Goal: Task Accomplishment & Management: Manage account settings

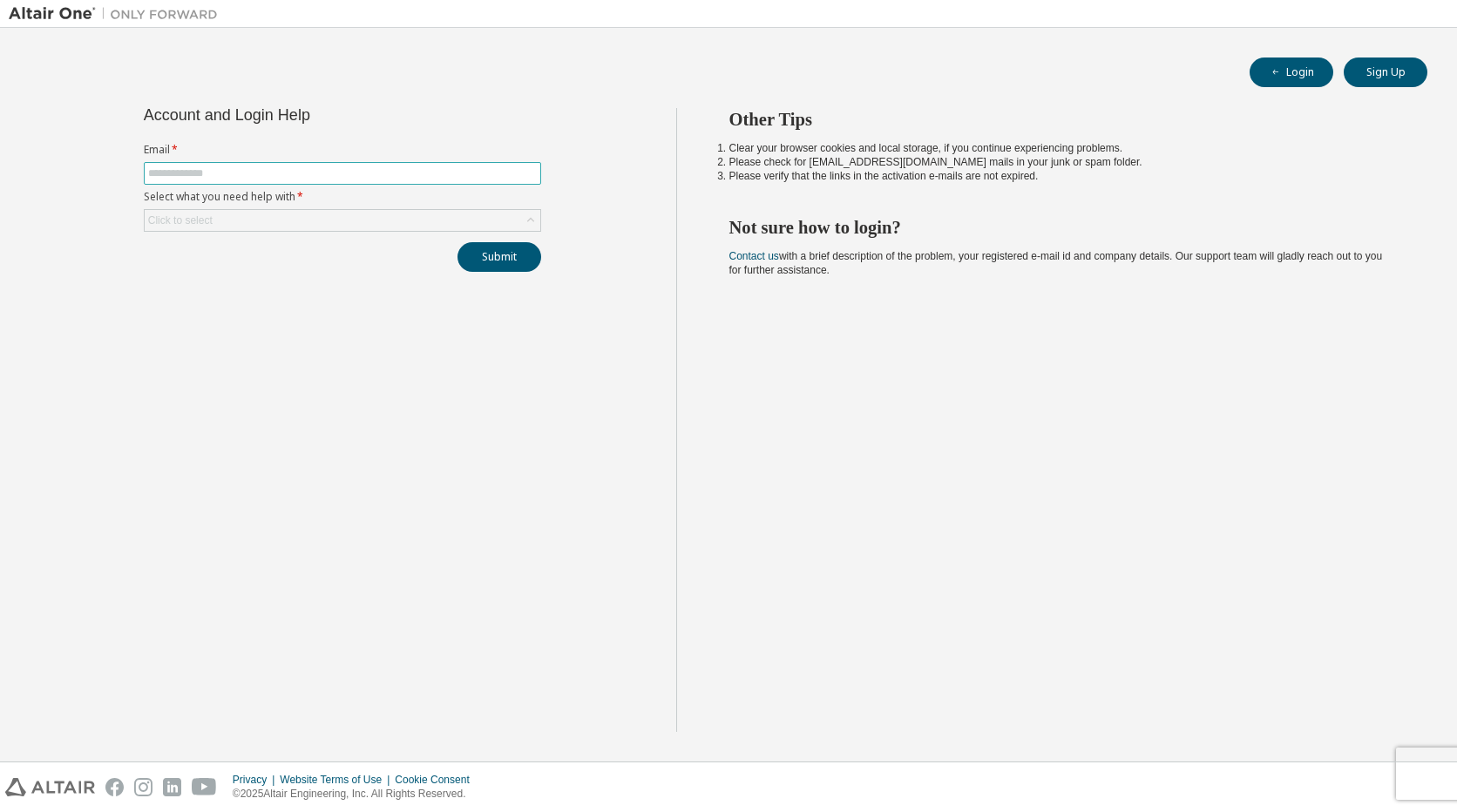
click at [401, 176] on input "text" at bounding box center [342, 173] width 389 height 14
type input "**********"
click at [436, 229] on div "Click to select" at bounding box center [342, 220] width 395 height 21
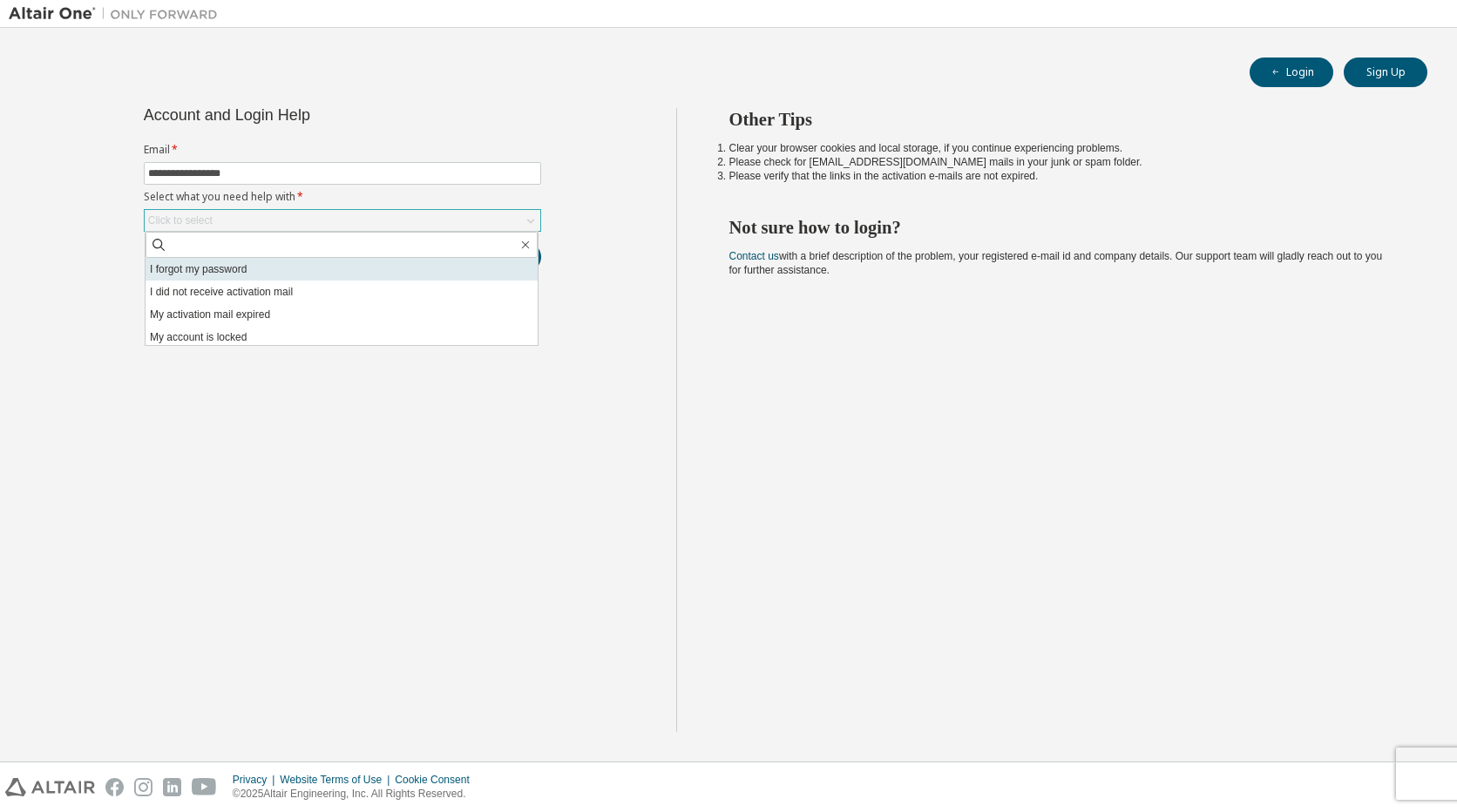
click at [284, 273] on li "I forgot my password" at bounding box center [342, 269] width 392 height 22
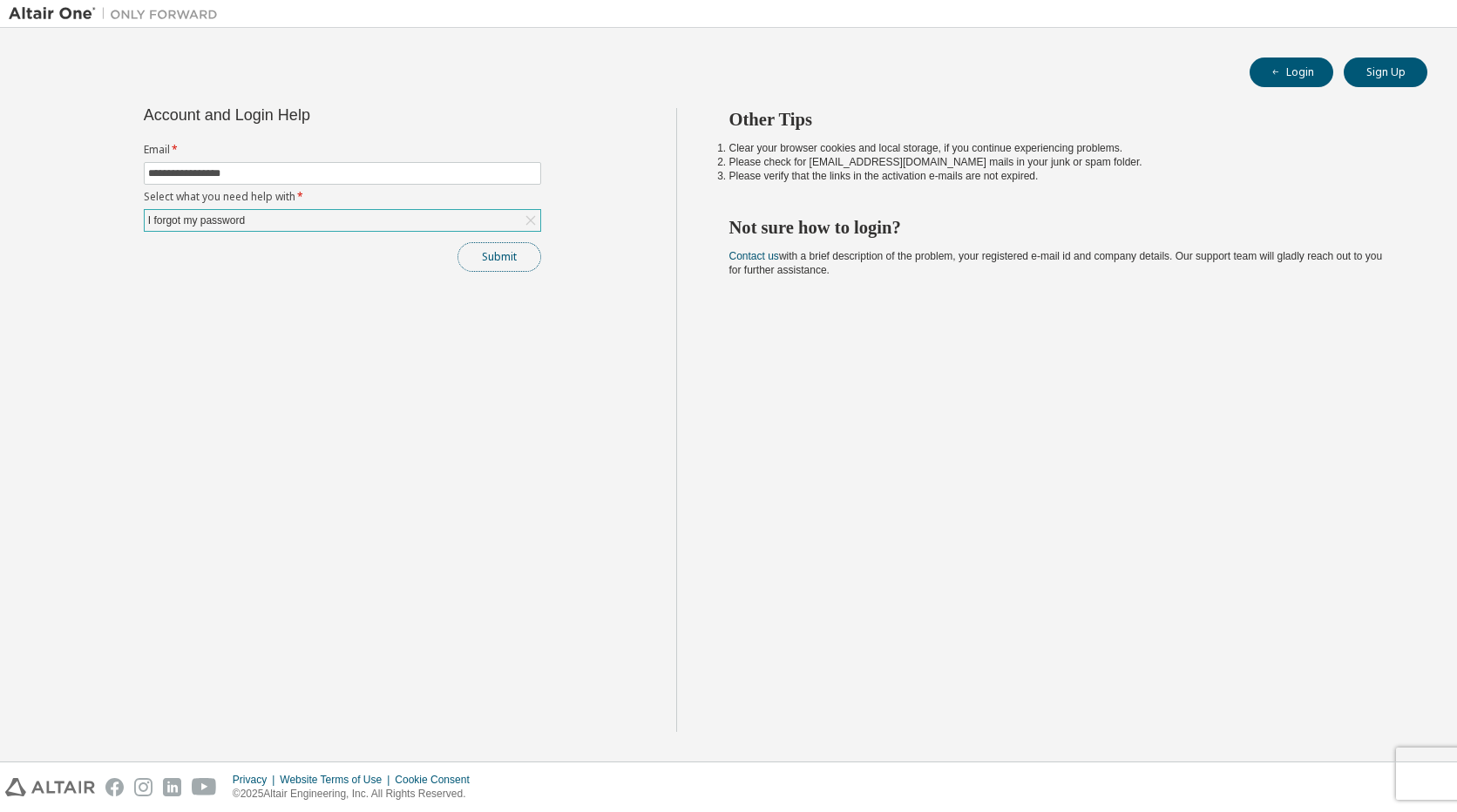
click at [521, 257] on button "Submit" at bounding box center [499, 256] width 84 height 29
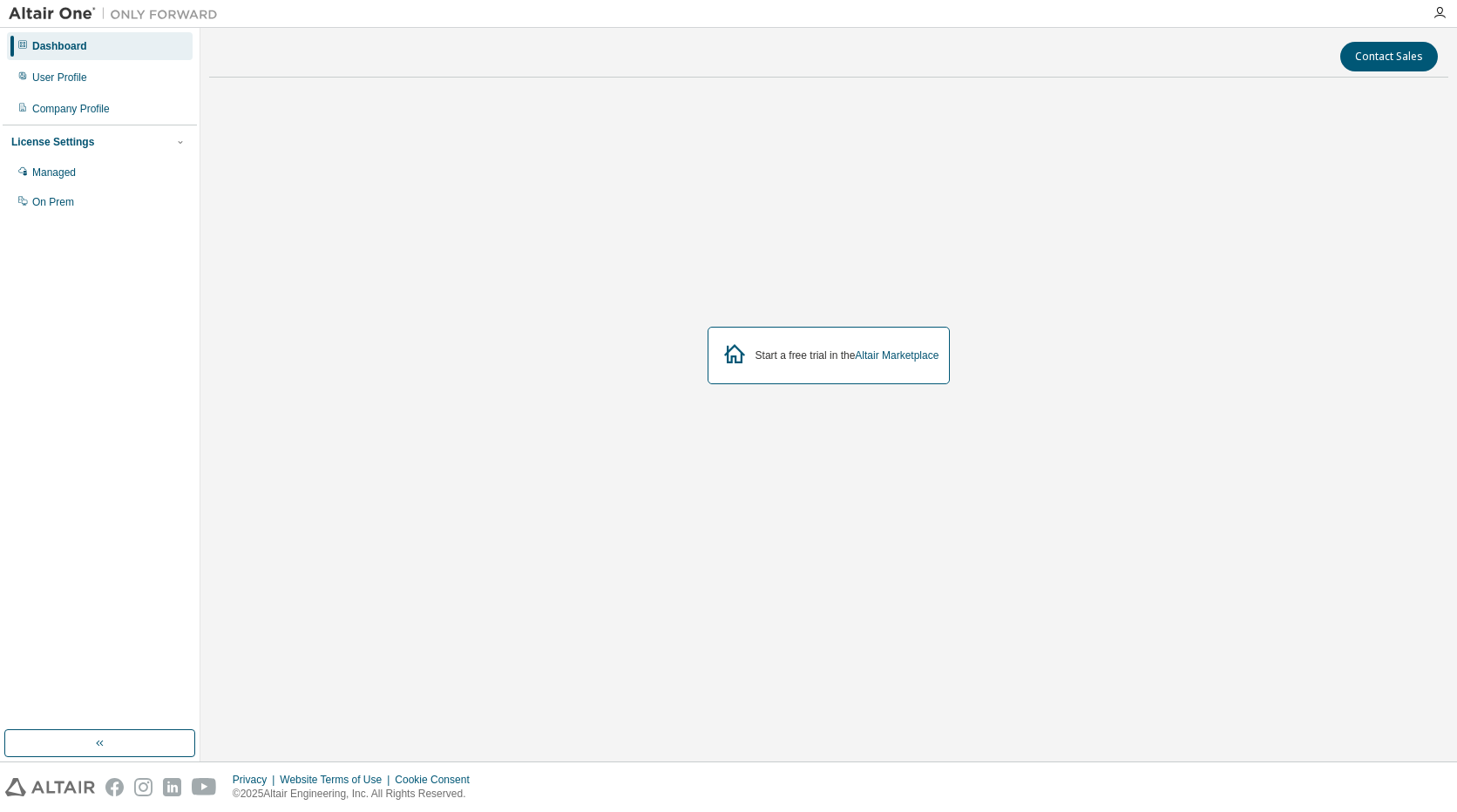
click at [59, 13] on img at bounding box center [118, 14] width 218 height 17
click at [49, 16] on img at bounding box center [118, 14] width 218 height 17
click at [70, 109] on div "Company Profile" at bounding box center [71, 109] width 78 height 14
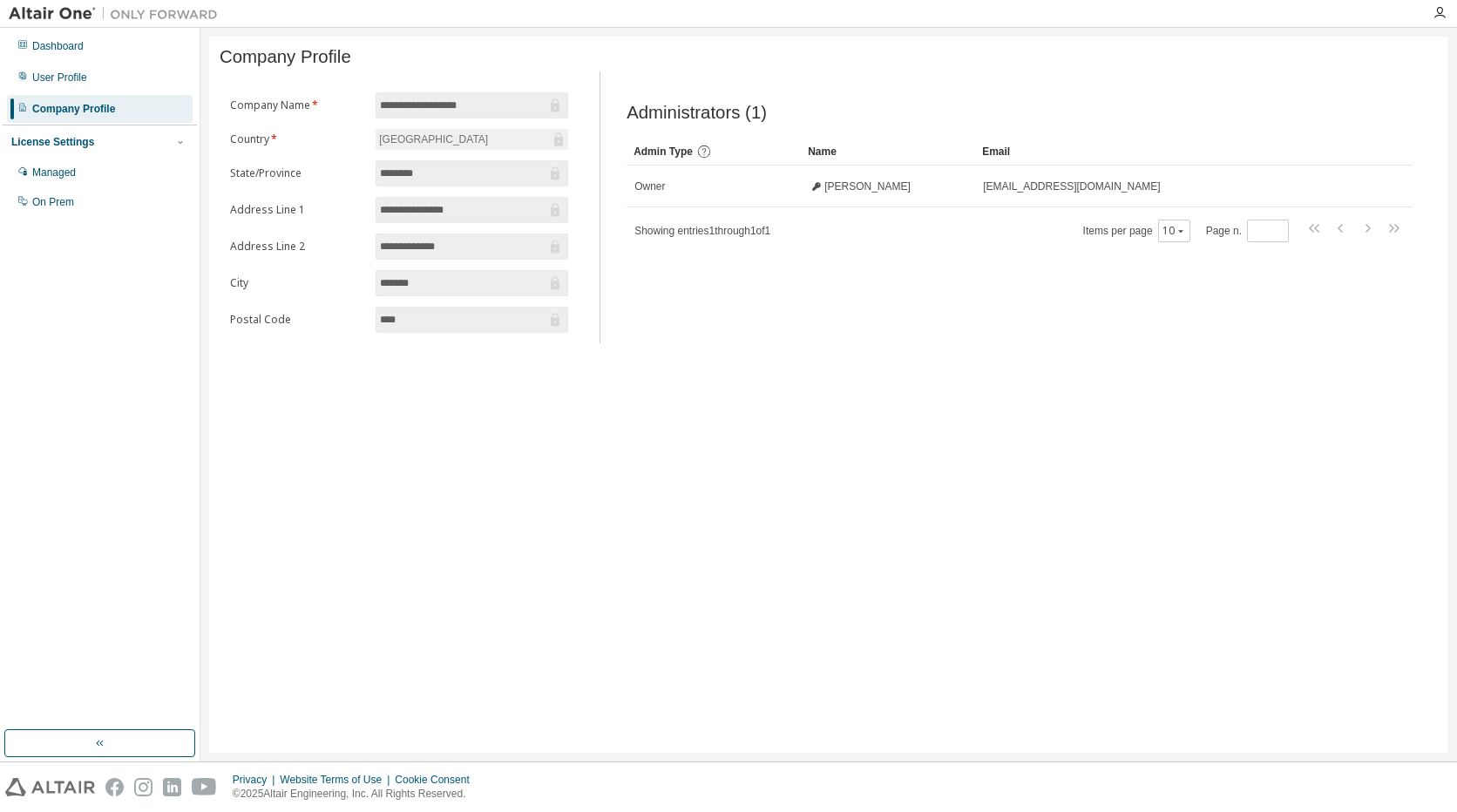
click at [98, 725] on div "Dashboard User Profile Company Profile License Settings Managed On Prem" at bounding box center [100, 379] width 194 height 697
click at [99, 737] on icon "button" at bounding box center [100, 743] width 14 height 14
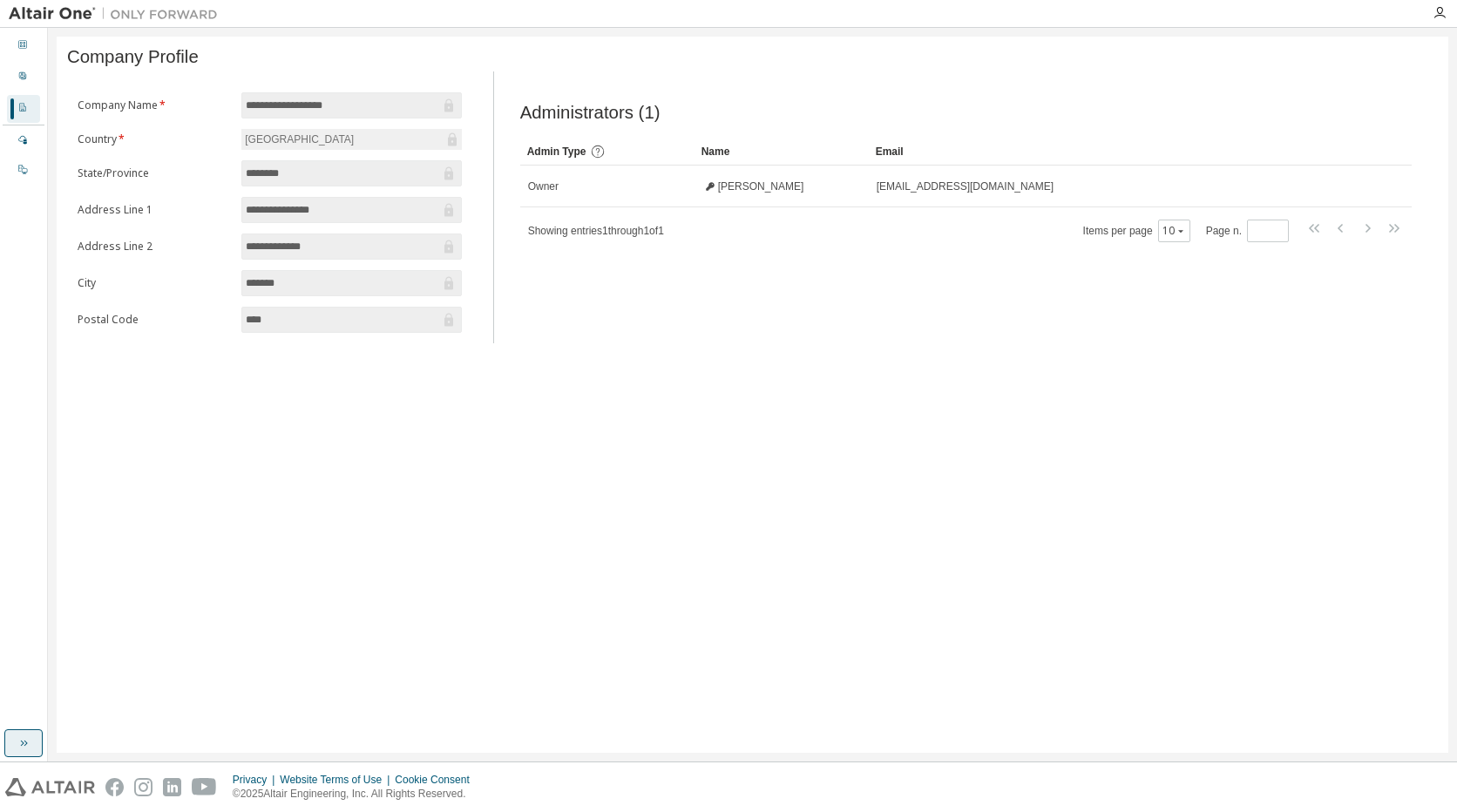
click at [24, 17] on img at bounding box center [118, 14] width 218 height 17
click at [94, 4] on div at bounding box center [113, 14] width 226 height 27
click at [154, 7] on img at bounding box center [118, 14] width 218 height 17
click at [1434, 14] on icon "button" at bounding box center [1440, 13] width 14 height 14
click at [0, 49] on html "**********" at bounding box center [728, 406] width 1457 height 812
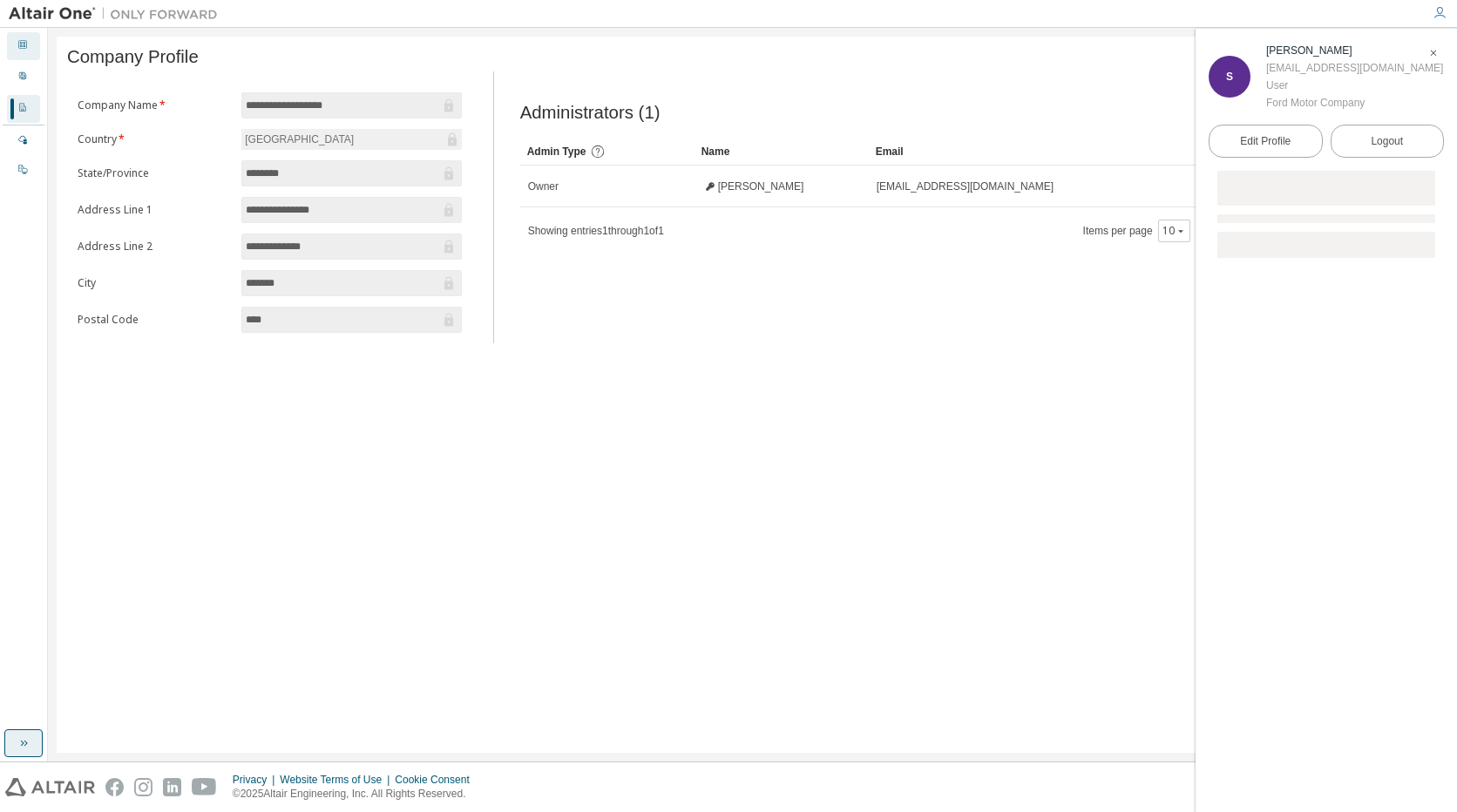
click at [17, 52] on div "Dashboard" at bounding box center [23, 46] width 33 height 28
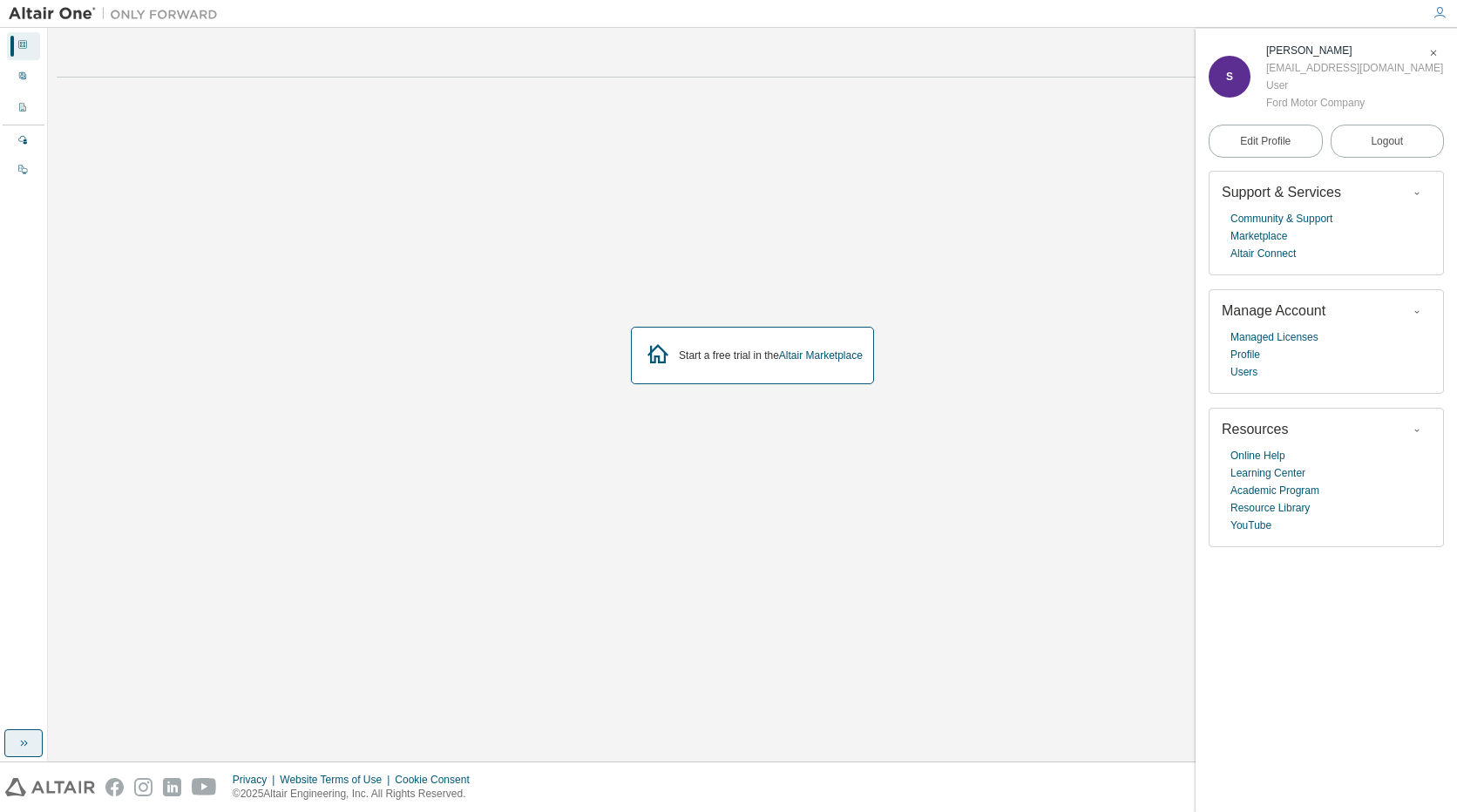
click at [832, 363] on div "Start a free trial in the Altair Marketplace" at bounding box center [752, 355] width 243 height 57
click at [826, 350] on link "Altair Marketplace" at bounding box center [821, 355] width 84 height 13
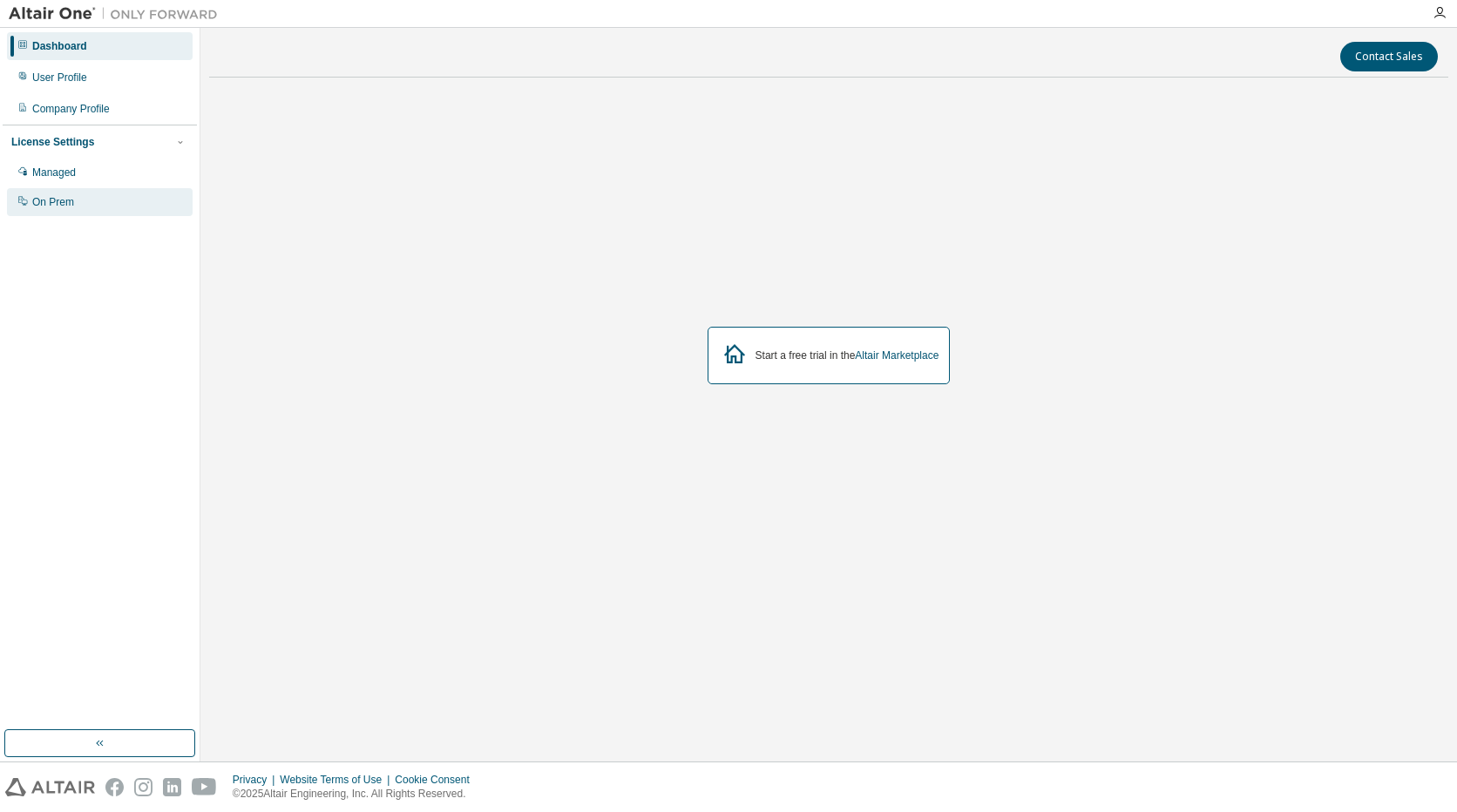
click at [92, 199] on div "On Prem" at bounding box center [99, 202] width 186 height 28
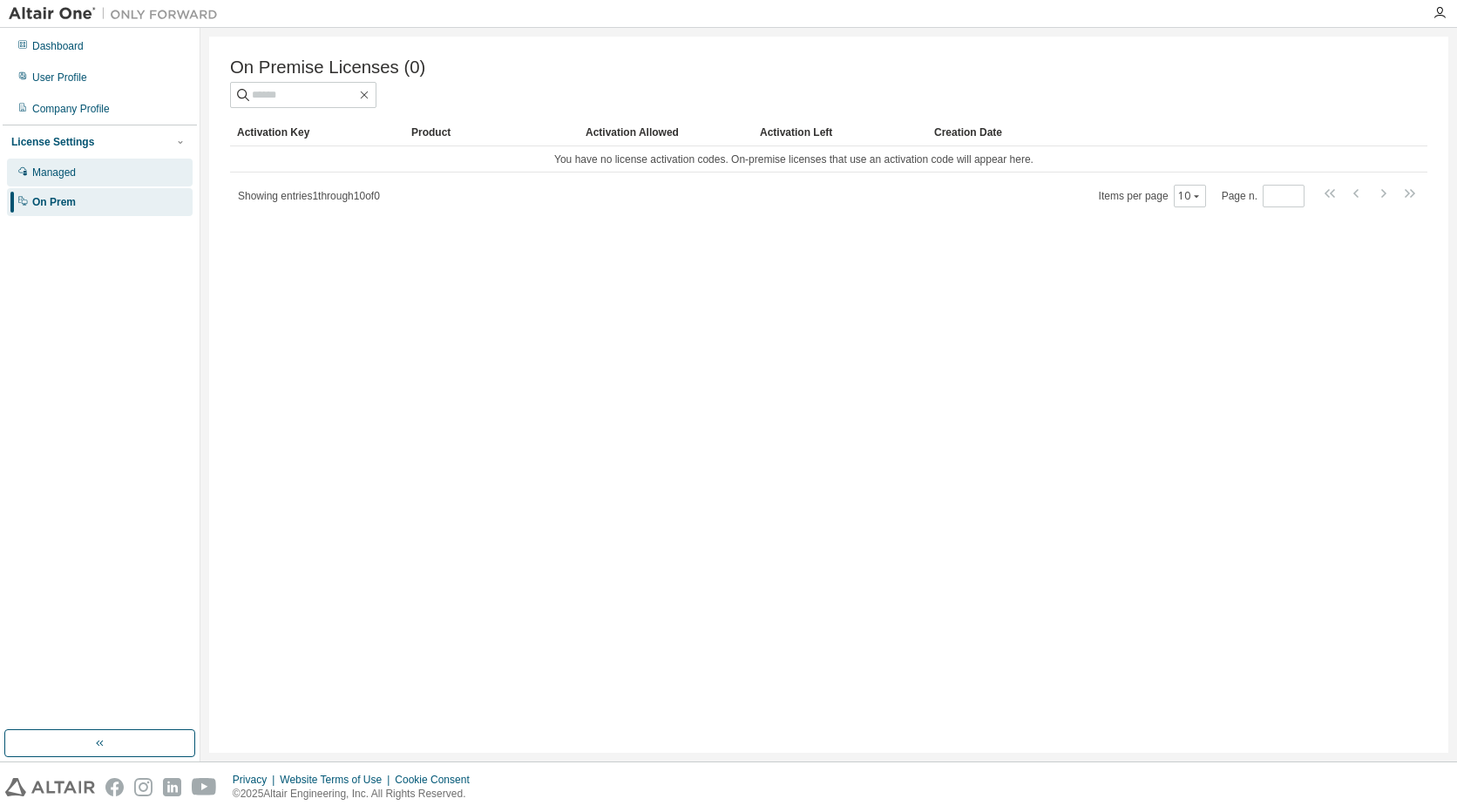
click at [85, 174] on div "Managed" at bounding box center [99, 172] width 186 height 28
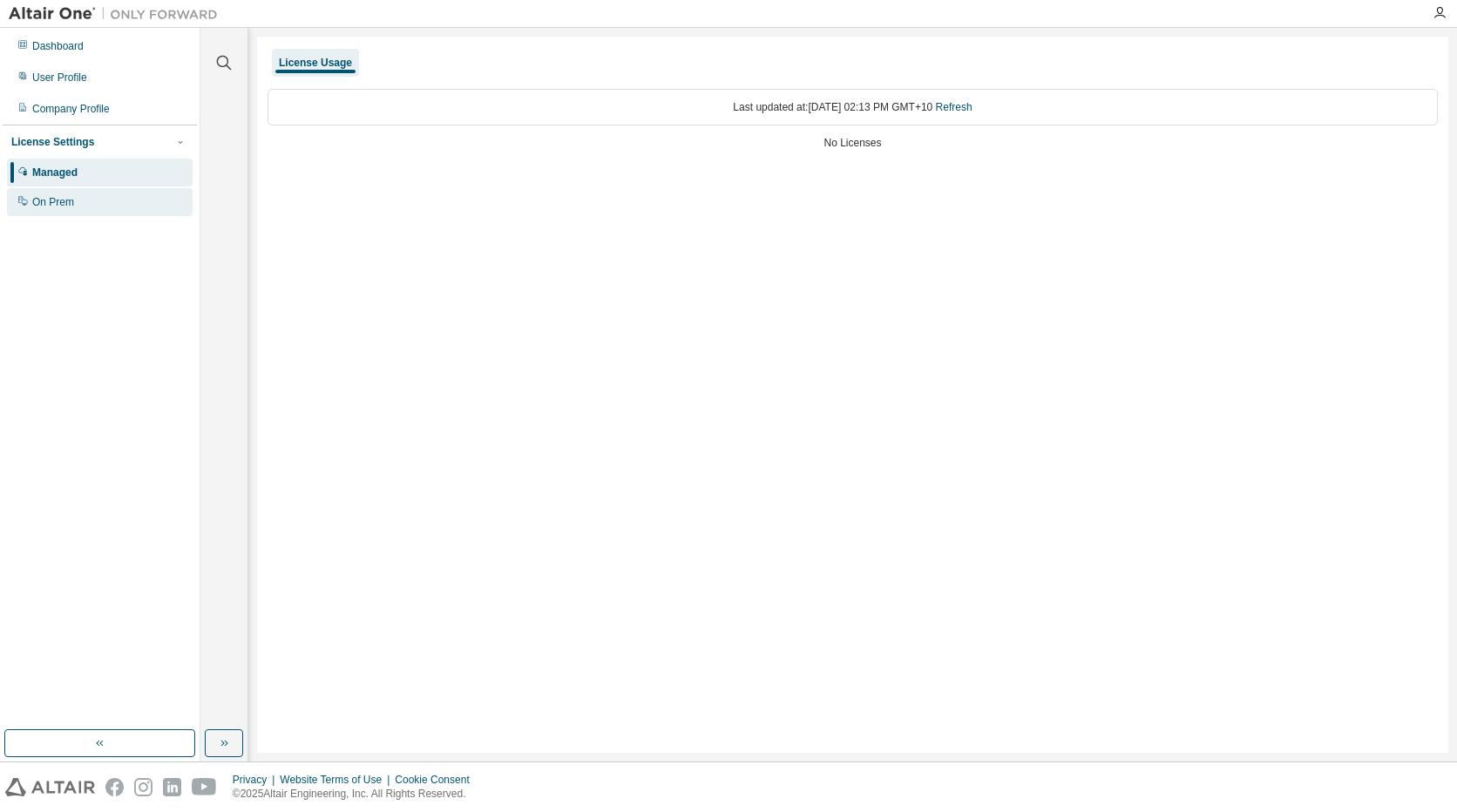
click at [94, 201] on div "On Prem" at bounding box center [99, 202] width 186 height 28
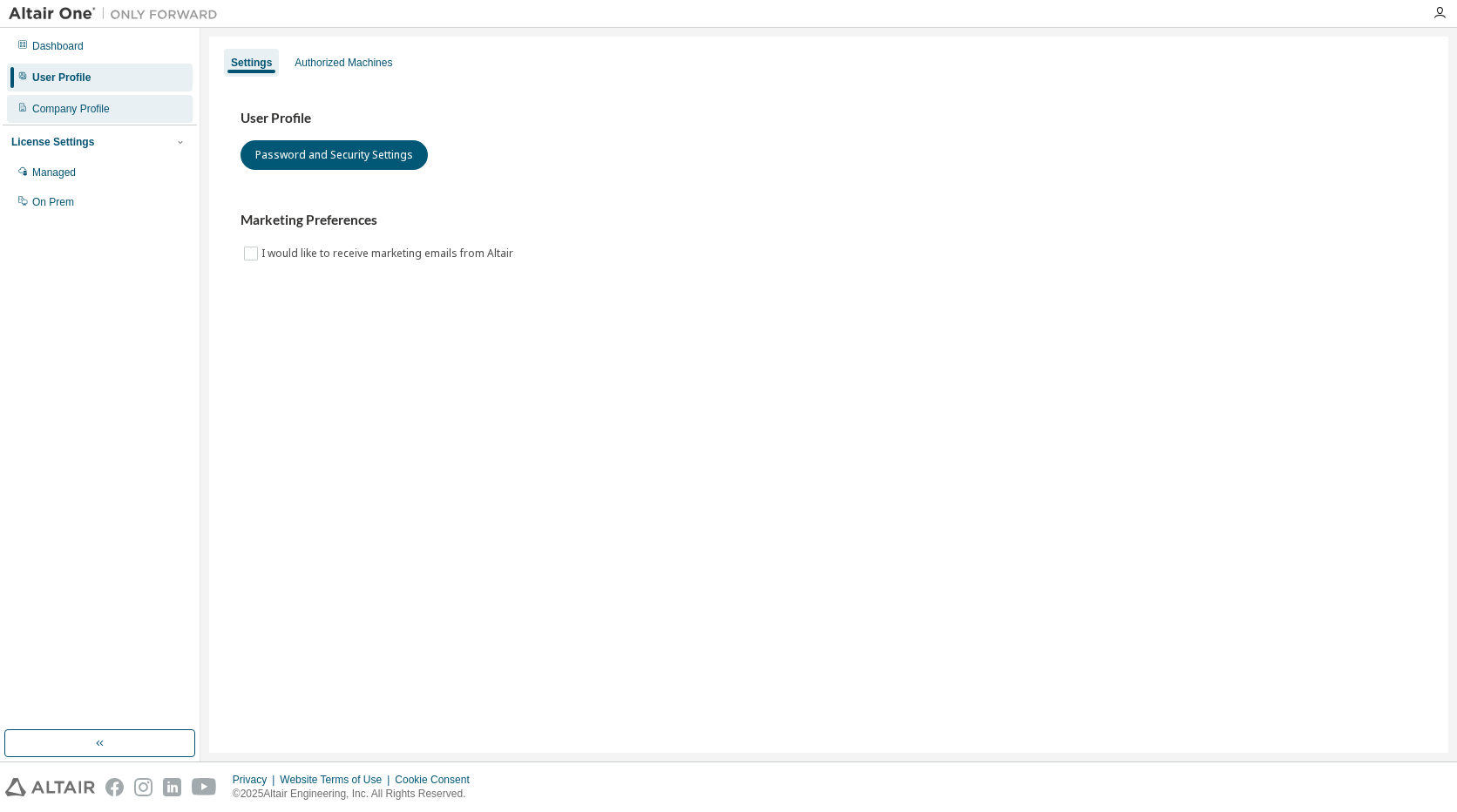
click at [106, 108] on div "Company Profile" at bounding box center [71, 109] width 78 height 14
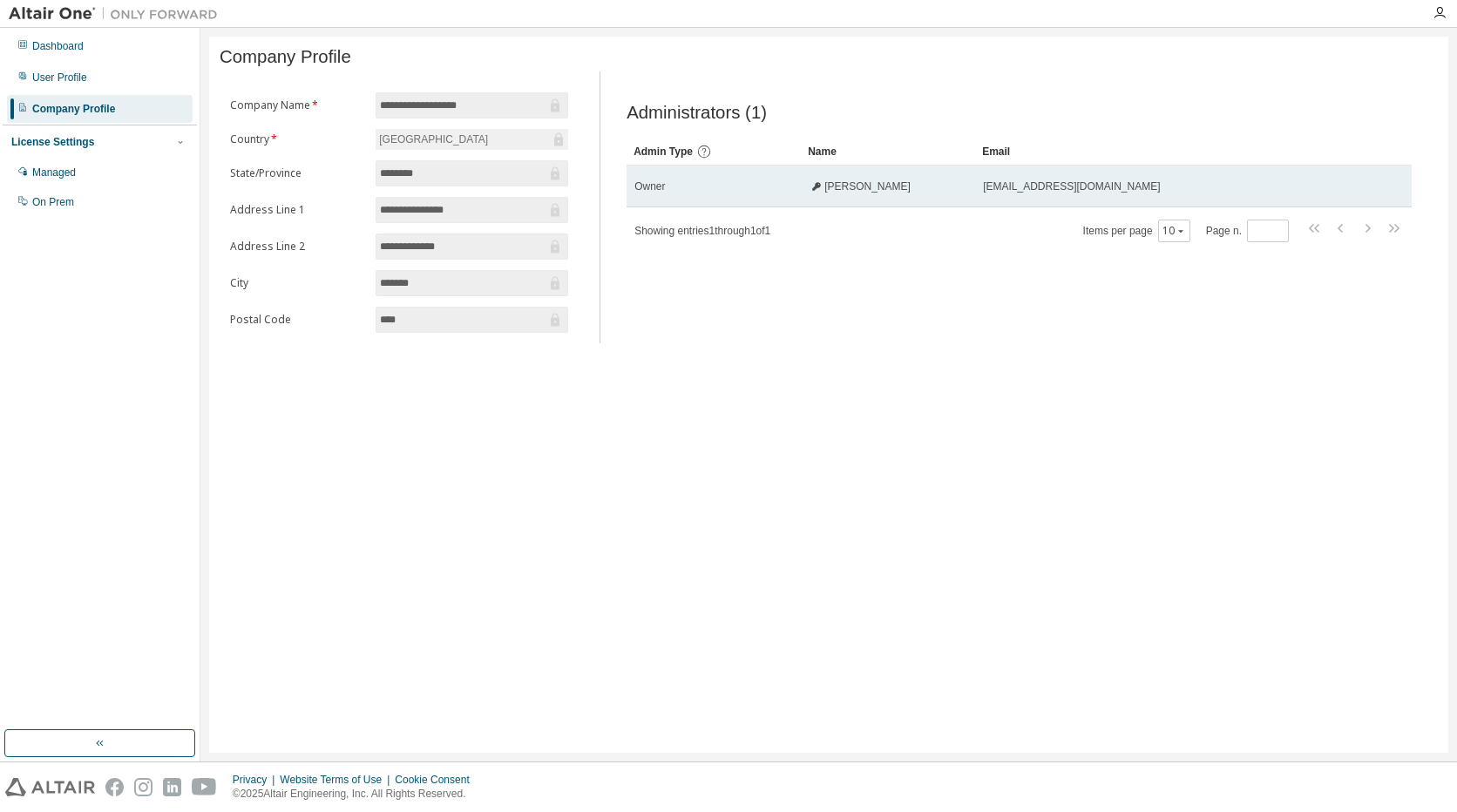
click at [935, 193] on div "[PERSON_NAME]" at bounding box center [887, 186] width 158 height 14
click at [839, 193] on span "[PERSON_NAME]" at bounding box center [867, 186] width 86 height 14
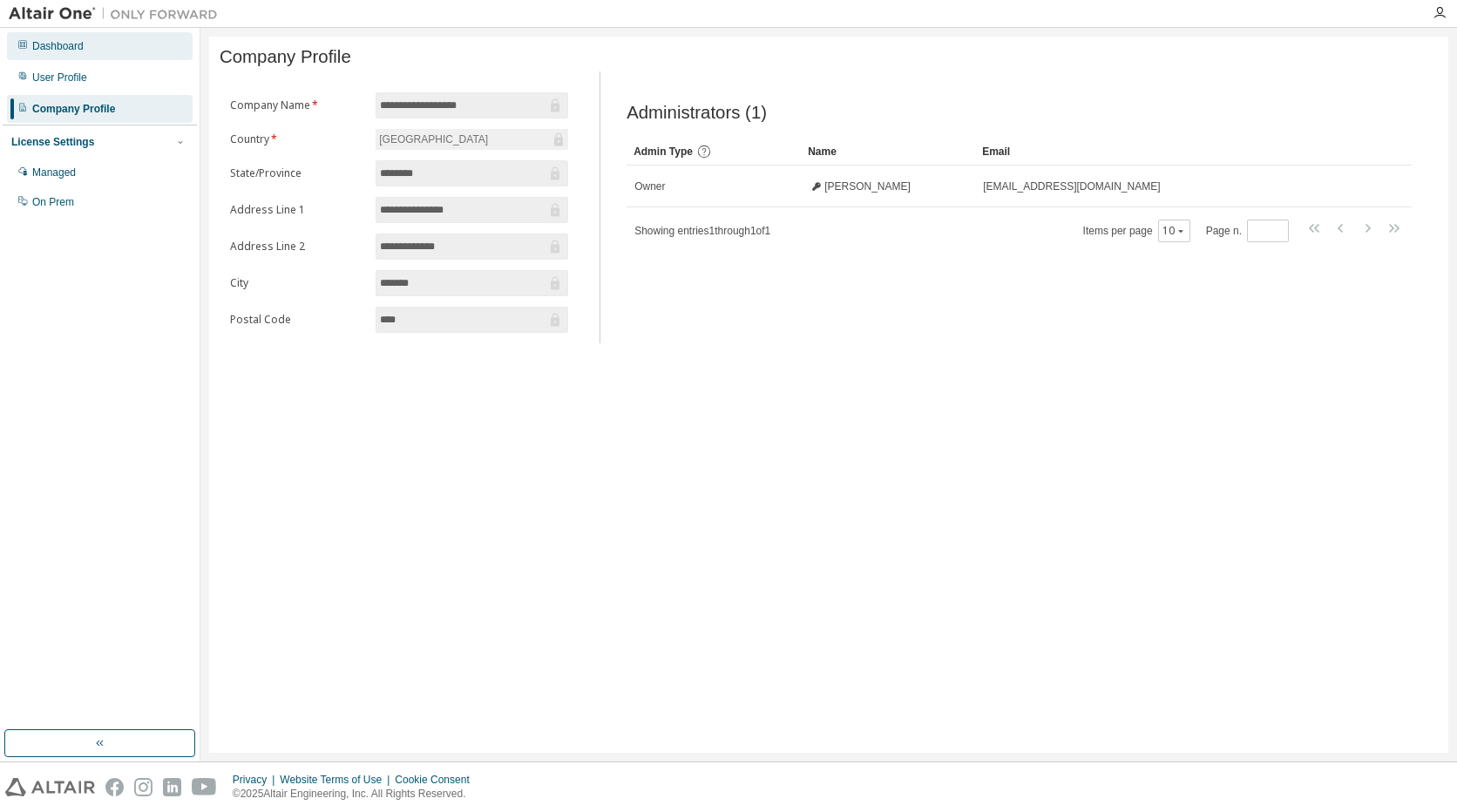
click at [63, 56] on div "Dashboard" at bounding box center [99, 46] width 186 height 28
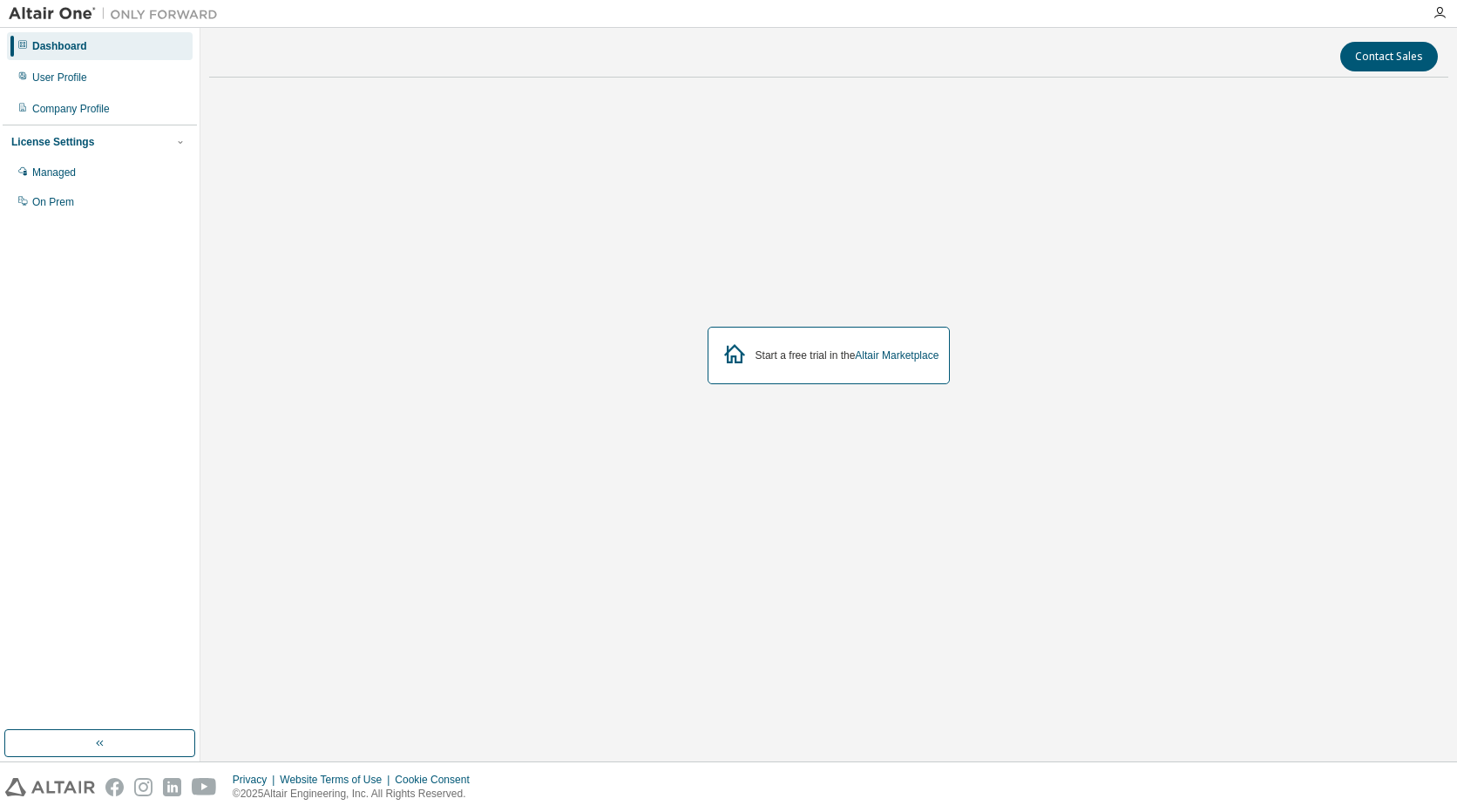
click at [50, 46] on div "Dashboard" at bounding box center [59, 46] width 55 height 14
click at [38, 47] on div "Dashboard" at bounding box center [59, 46] width 55 height 14
click at [55, 50] on div "Dashboard" at bounding box center [59, 46] width 55 height 14
click at [44, 13] on img at bounding box center [118, 14] width 218 height 17
click at [58, 42] on div "Dashboard" at bounding box center [59, 46] width 55 height 14
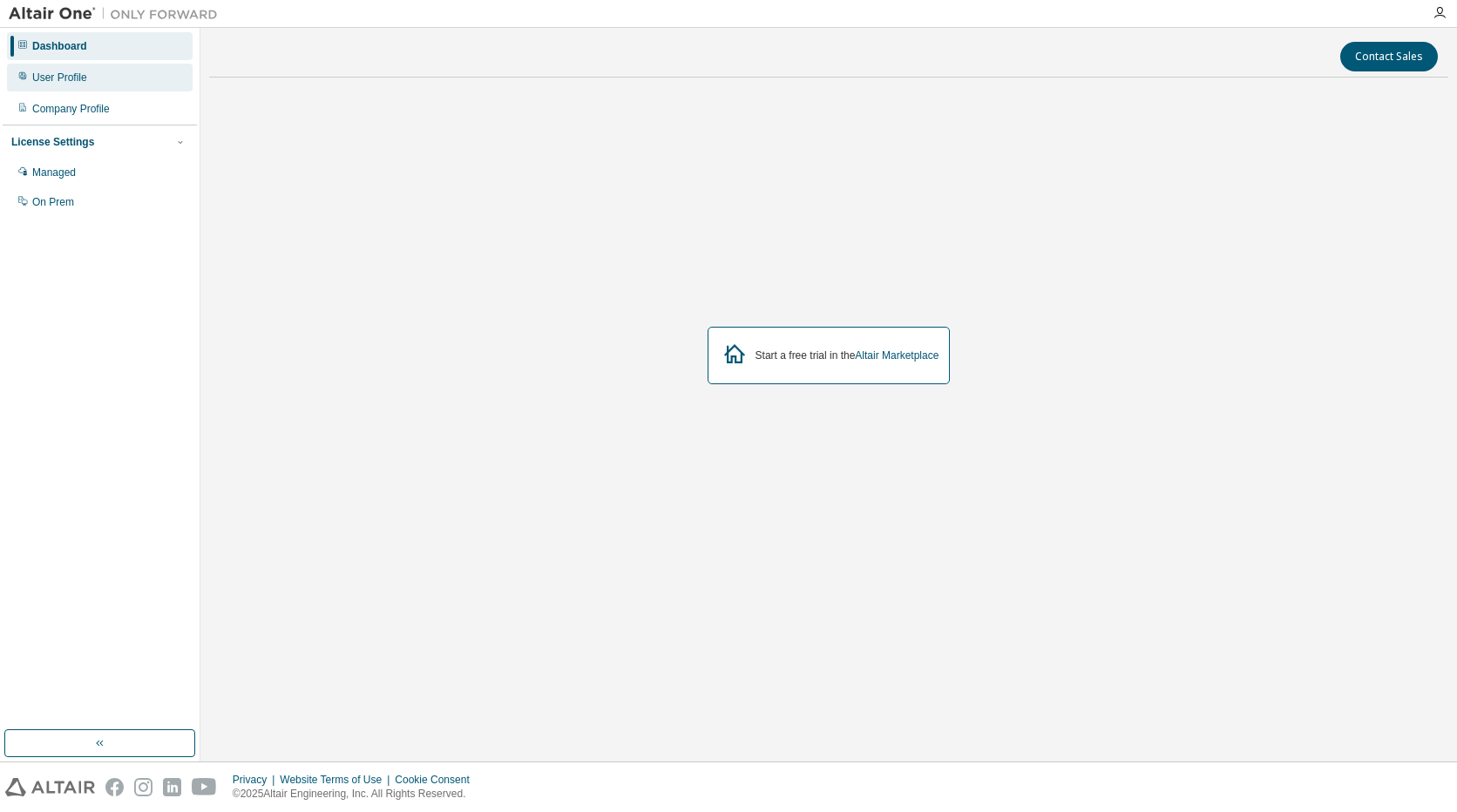
click at [88, 85] on div "User Profile" at bounding box center [99, 77] width 186 height 28
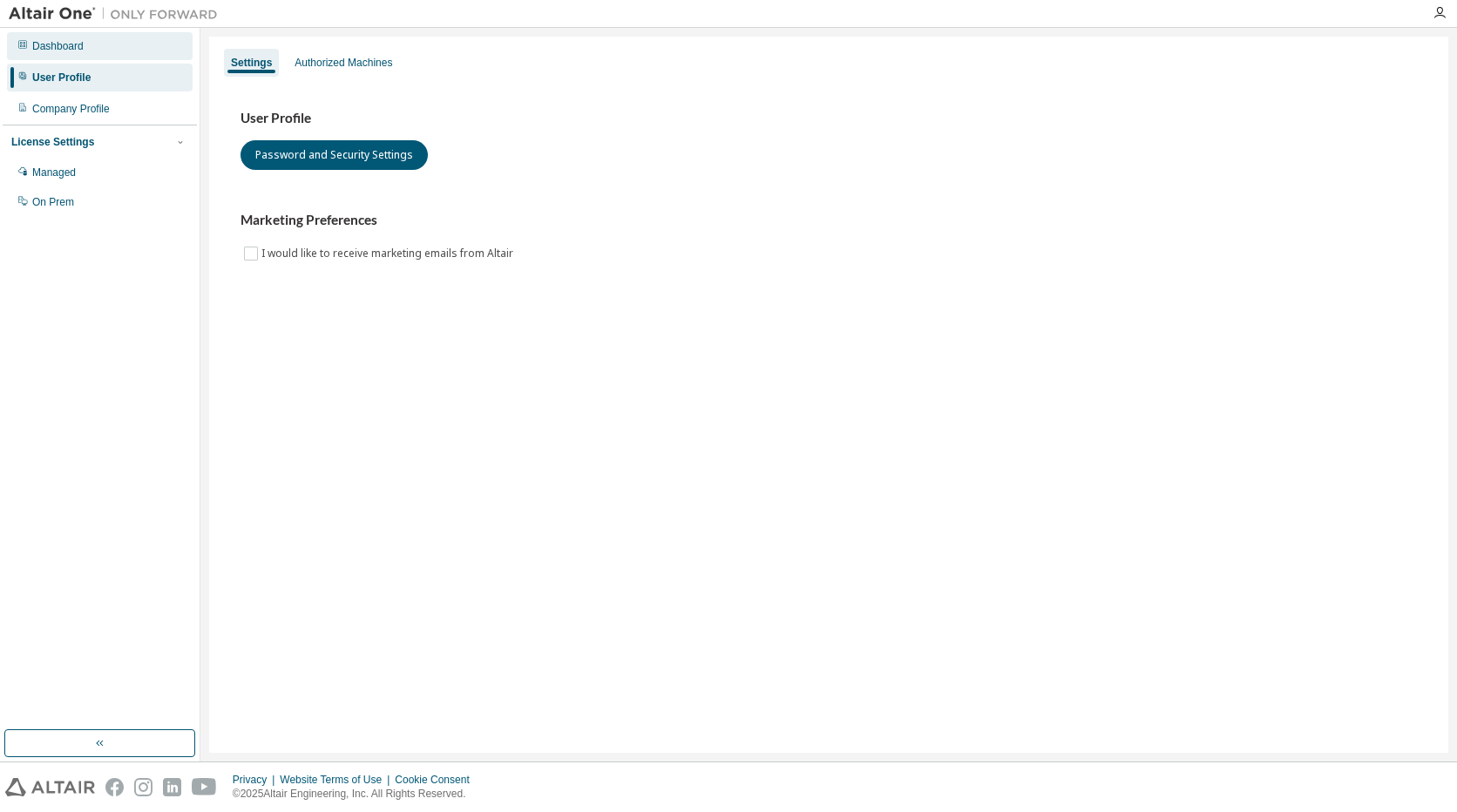
click at [86, 47] on div "Dashboard" at bounding box center [99, 46] width 186 height 28
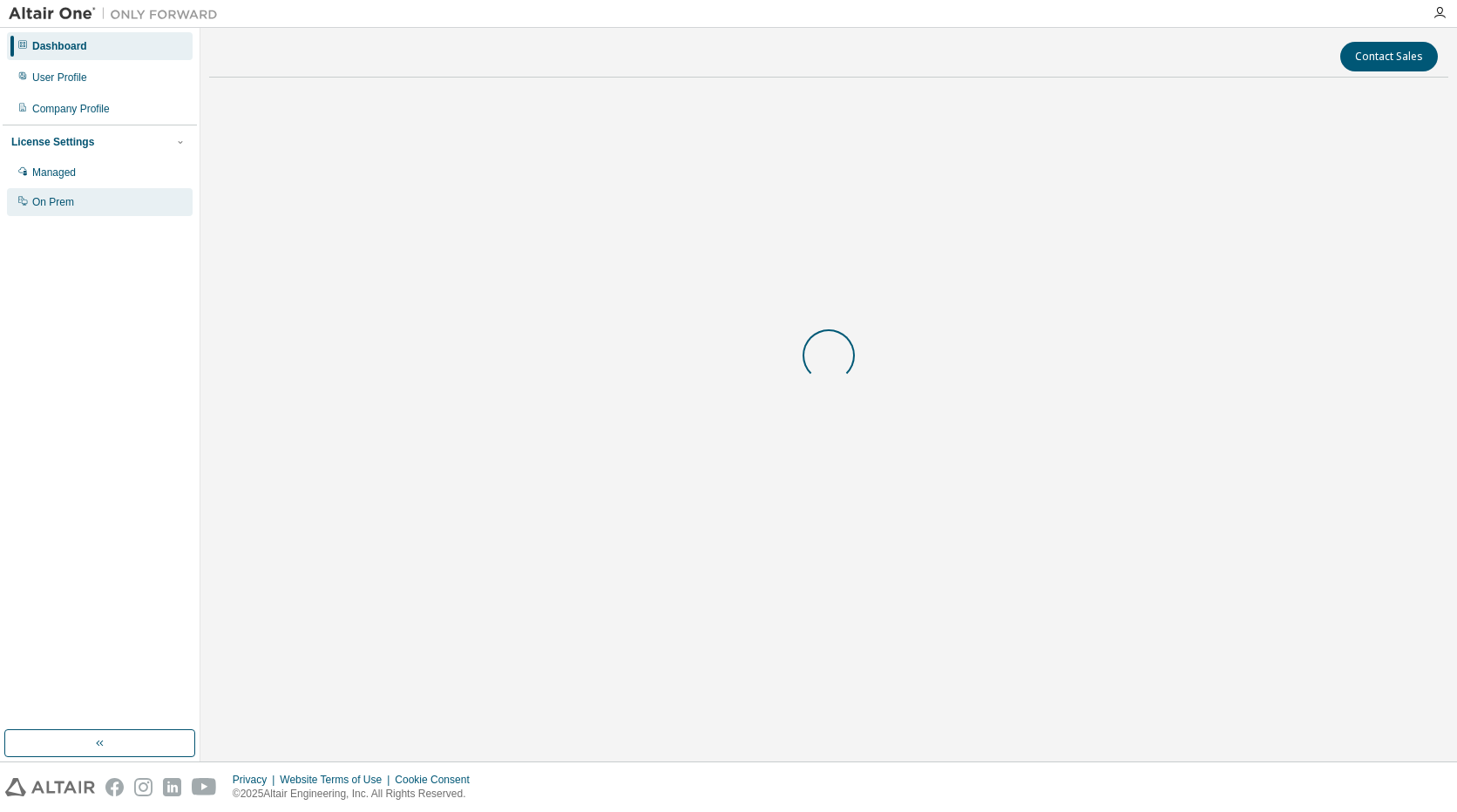
click at [108, 209] on div "On Prem" at bounding box center [99, 202] width 186 height 28
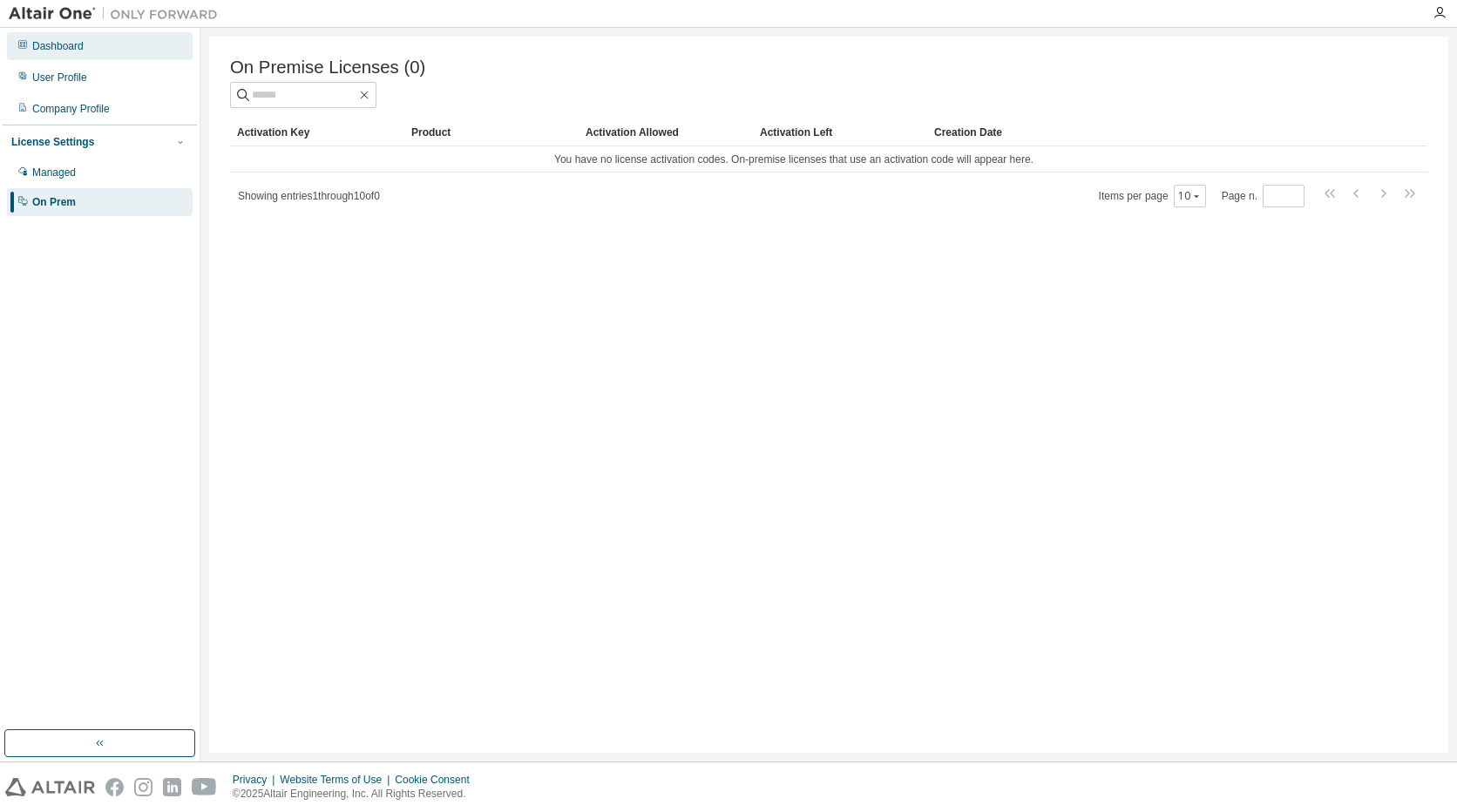
click at [107, 57] on div "Dashboard" at bounding box center [99, 46] width 186 height 28
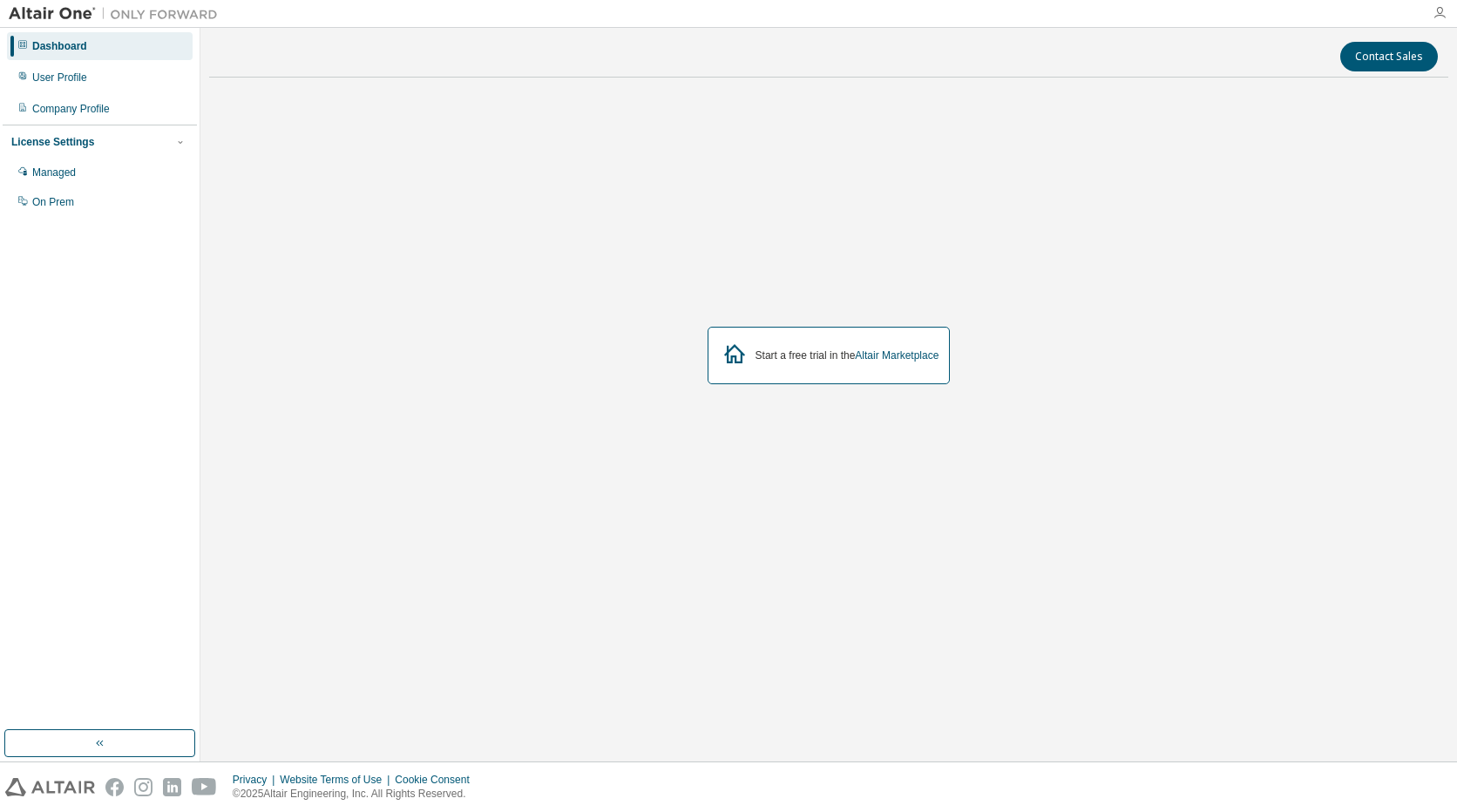
click at [1437, 16] on icon "button" at bounding box center [1440, 13] width 14 height 14
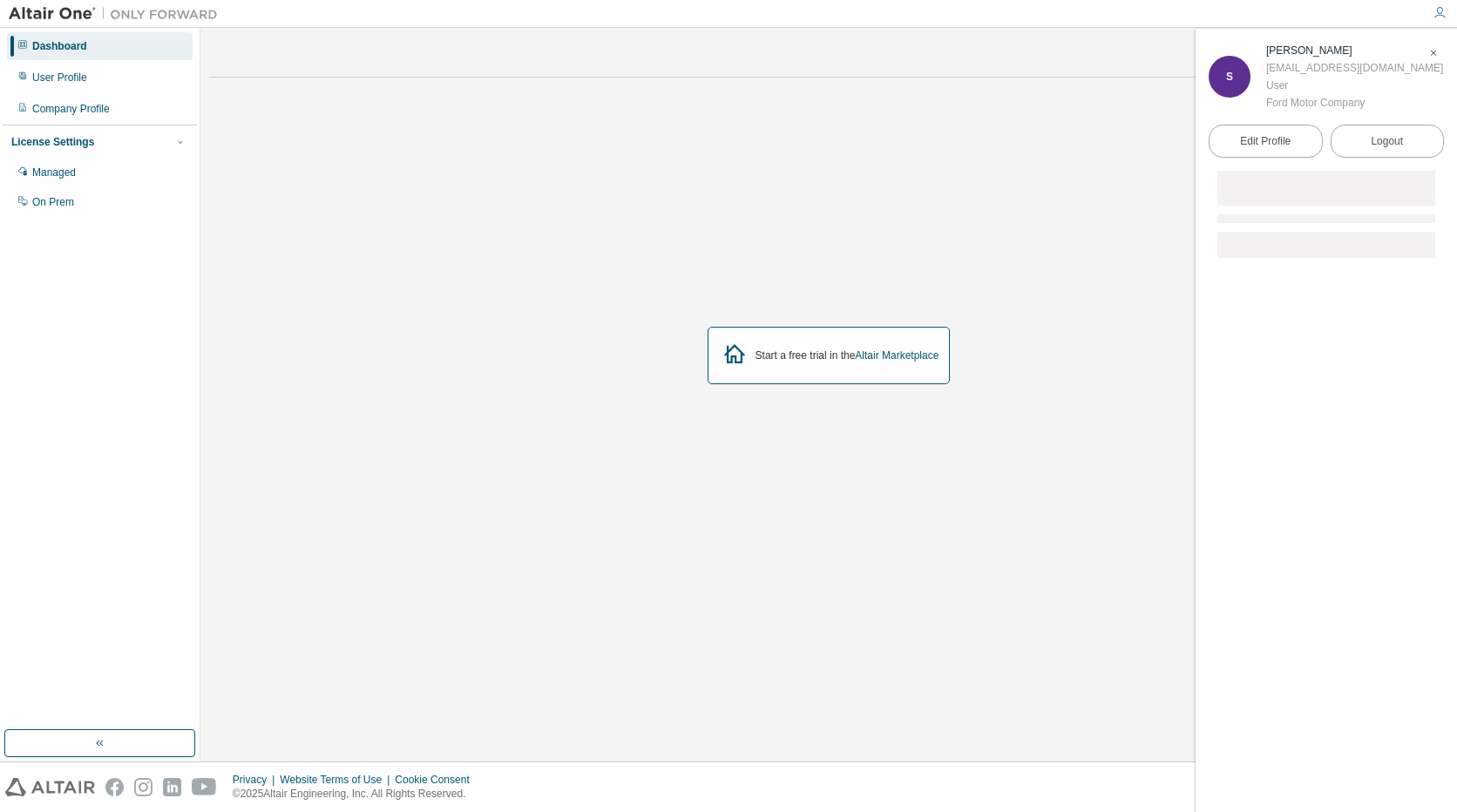
click at [1280, 79] on div "User" at bounding box center [1354, 85] width 177 height 17
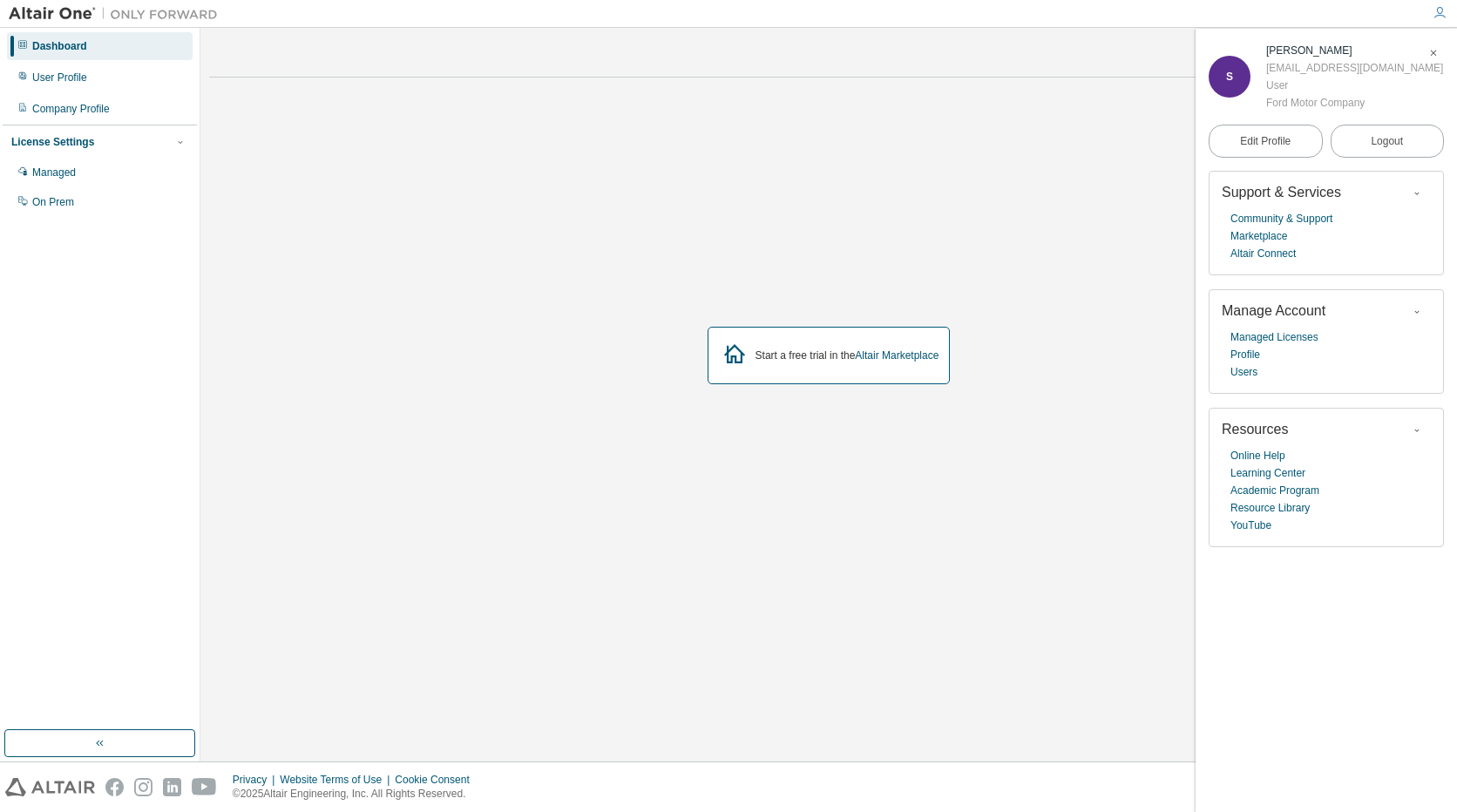
click at [54, 52] on div "Dashboard" at bounding box center [59, 46] width 55 height 14
click at [1426, 309] on button "button" at bounding box center [1416, 312] width 28 height 19
click at [858, 351] on link "Altair Marketplace" at bounding box center [897, 355] width 84 height 13
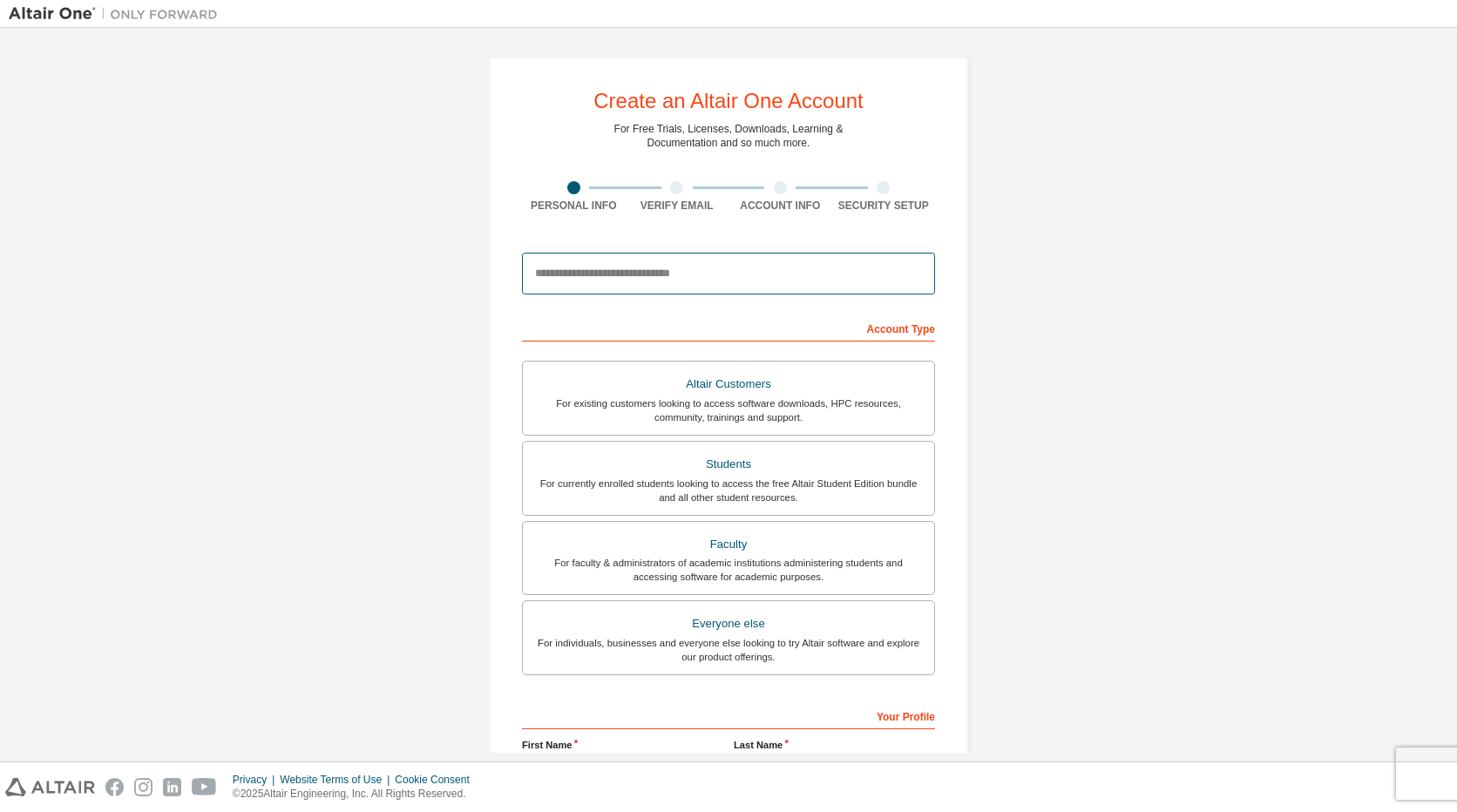
click at [748, 266] on input "email" at bounding box center [728, 273] width 413 height 42
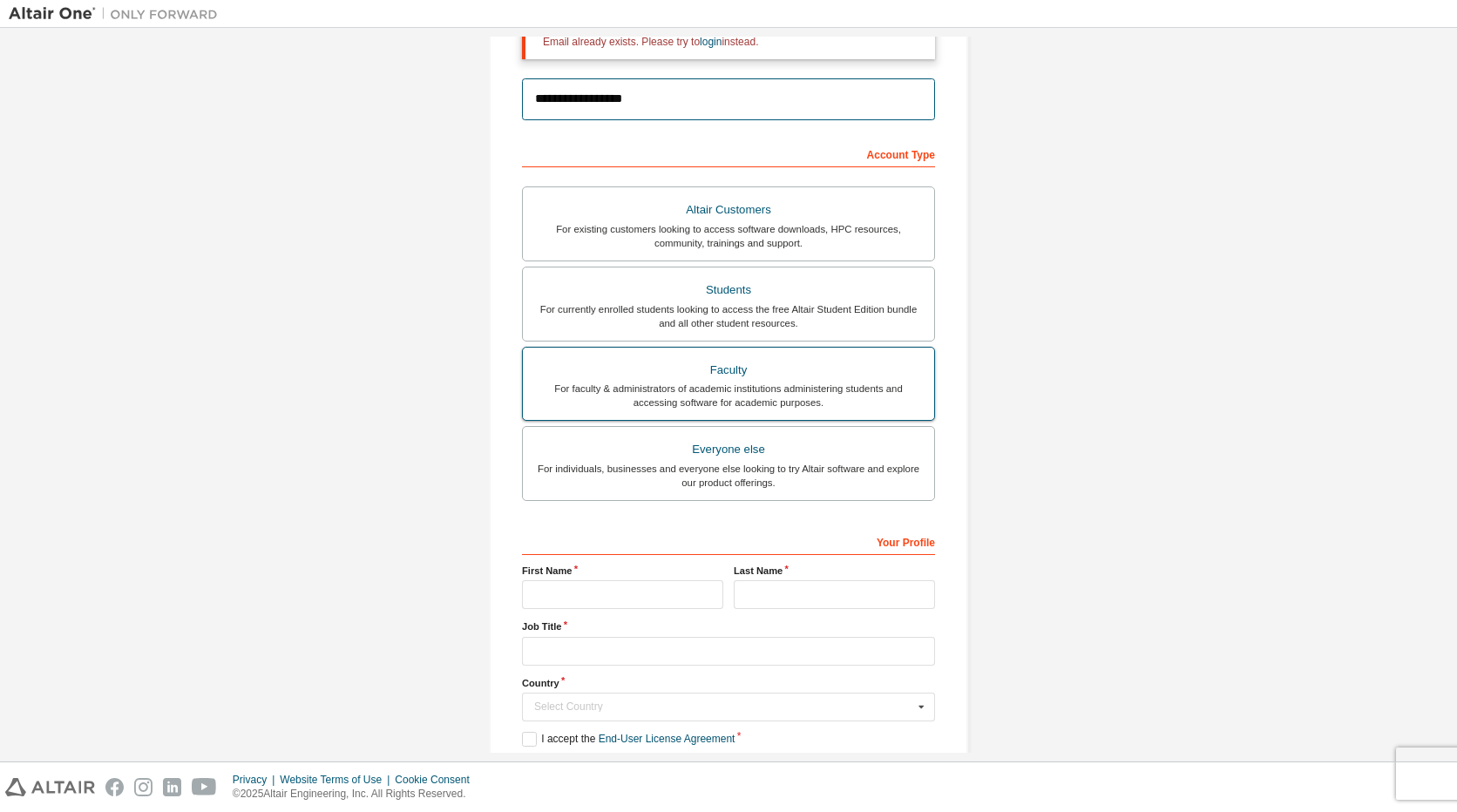
scroll to position [261, 0]
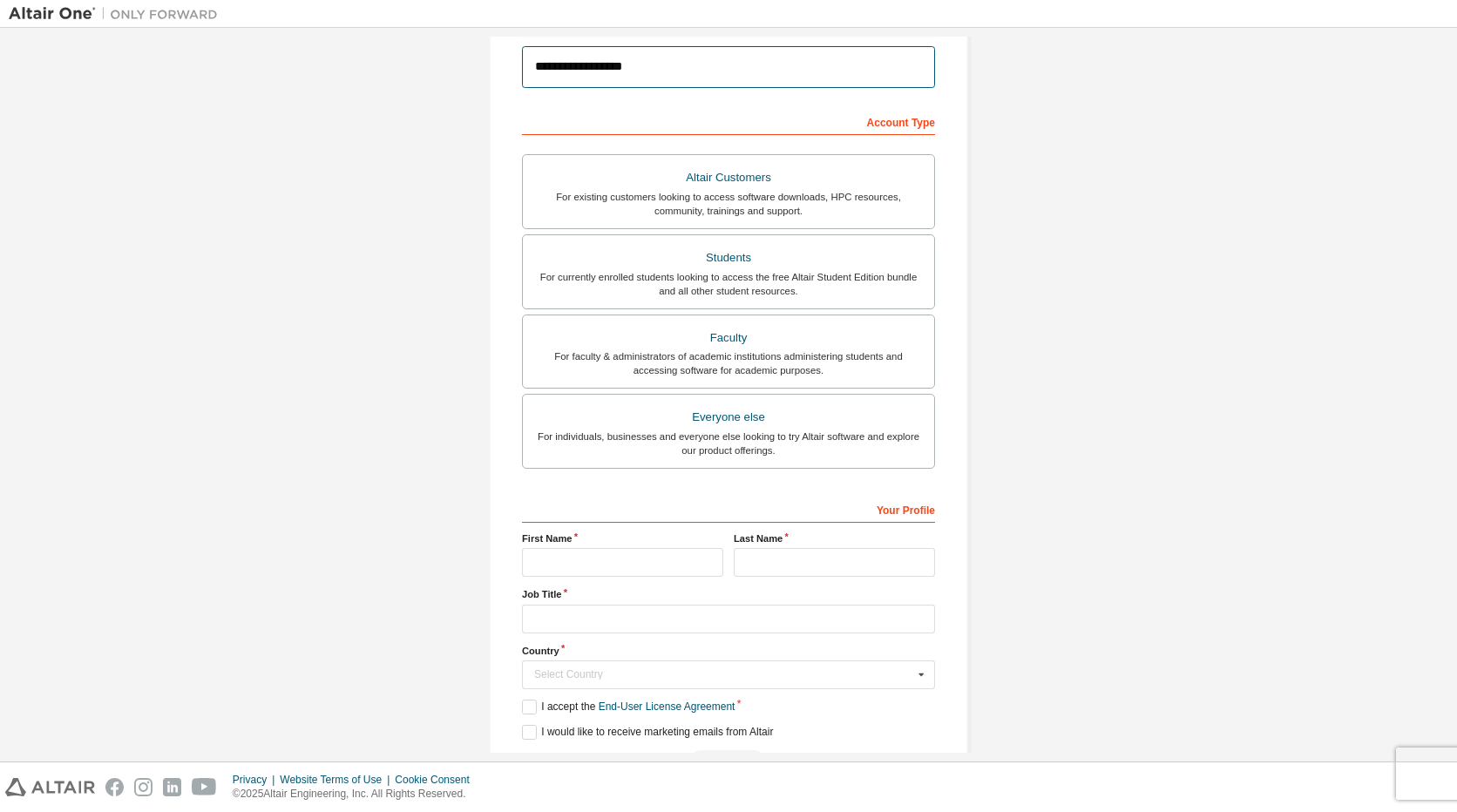
type input "**********"
click at [653, 559] on input "text" at bounding box center [622, 562] width 201 height 29
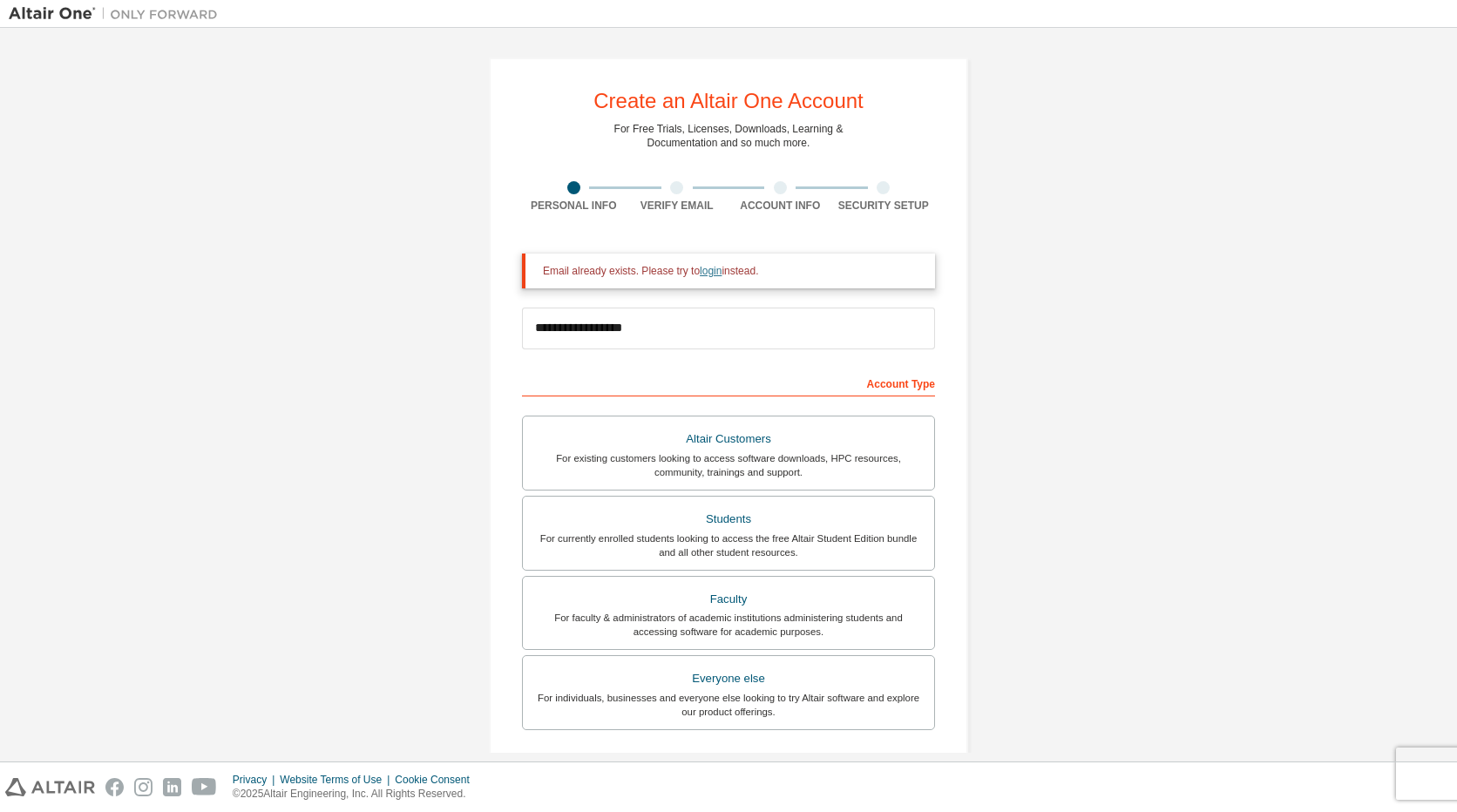
click at [705, 267] on link "login" at bounding box center [710, 271] width 21 height 13
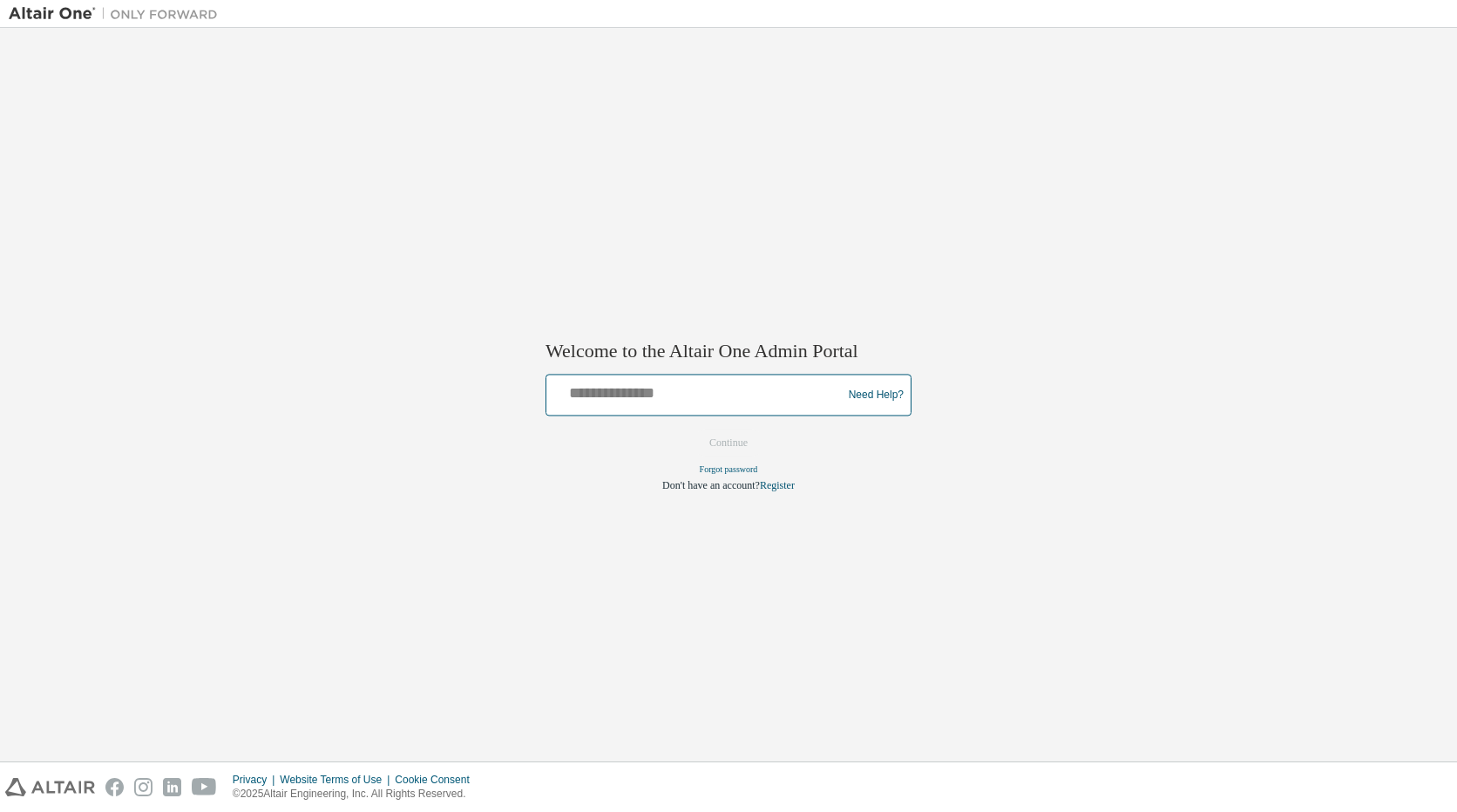
click at [670, 385] on input "text" at bounding box center [696, 391] width 287 height 25
type input "**********"
click at [691, 430] on button "Continue" at bounding box center [728, 443] width 75 height 26
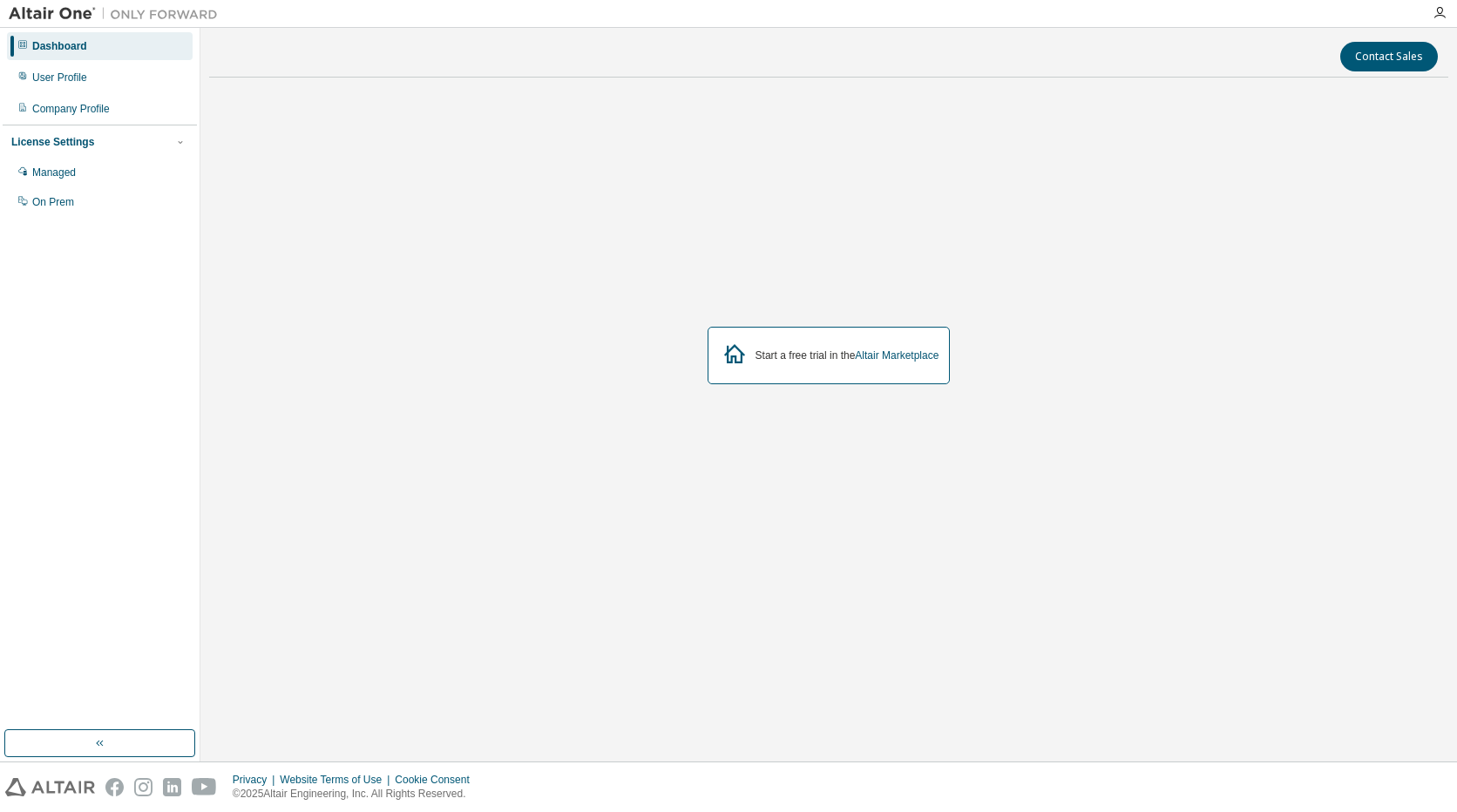
click at [47, 13] on img at bounding box center [118, 14] width 218 height 17
click at [24, 38] on div "Dashboard" at bounding box center [99, 46] width 186 height 28
click at [24, 42] on icon at bounding box center [22, 44] width 11 height 11
click at [14, 17] on img at bounding box center [118, 14] width 218 height 17
click at [36, 12] on img at bounding box center [118, 14] width 218 height 17
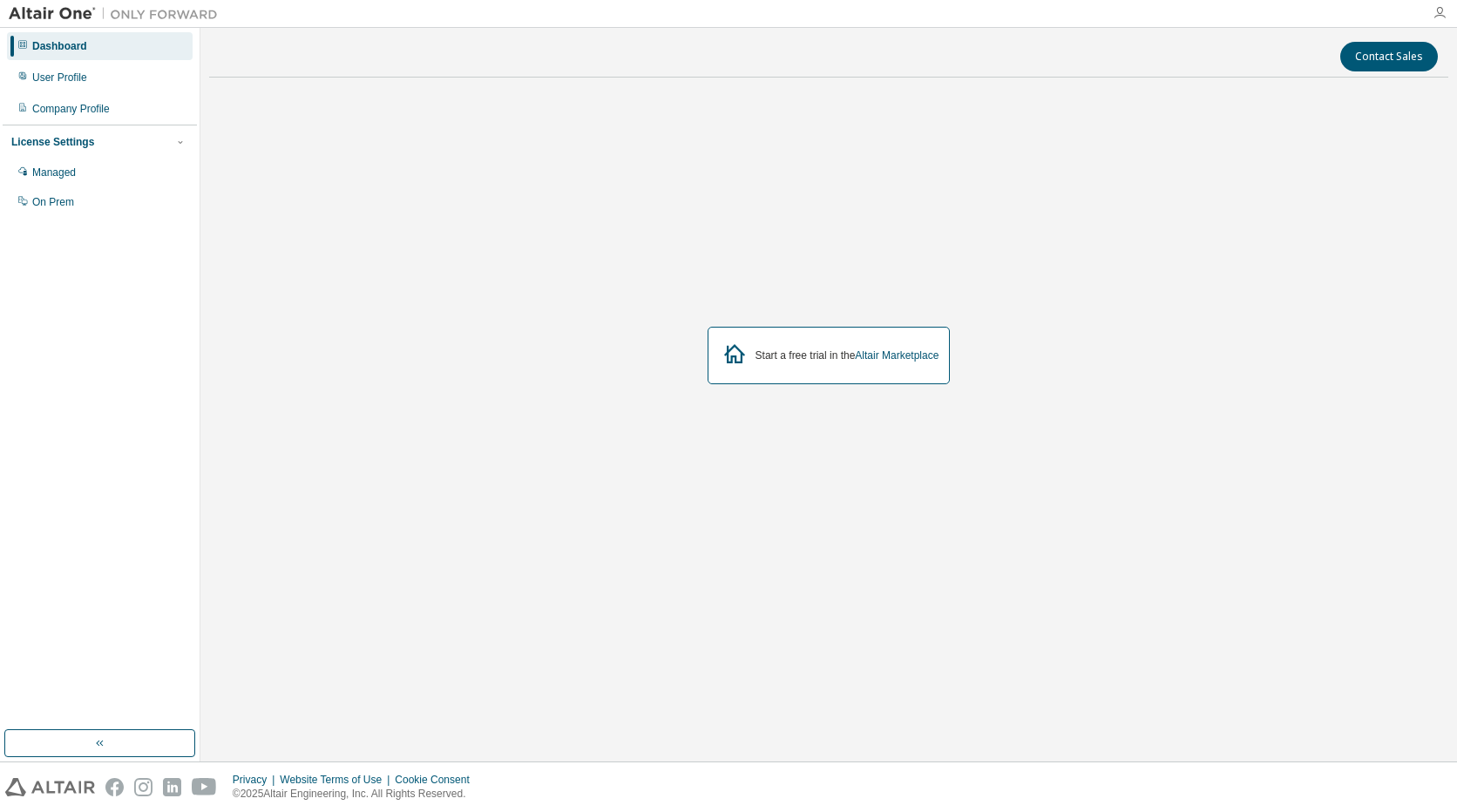
click at [1435, 15] on icon "button" at bounding box center [1440, 13] width 14 height 14
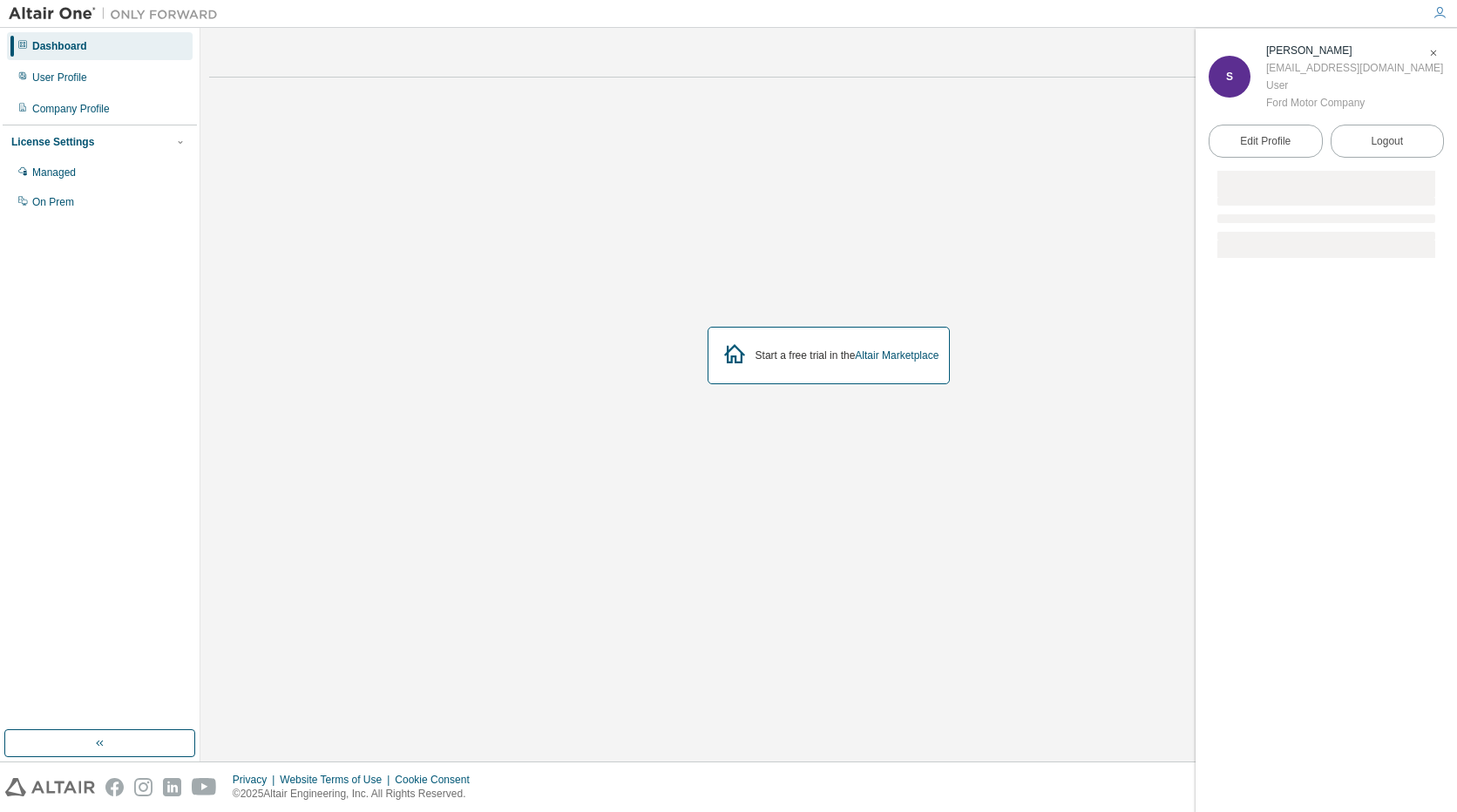
click at [825, 136] on div "Start a free trial in the Altair Marketplace" at bounding box center [829, 355] width 1239 height 528
click at [106, 746] on icon "button" at bounding box center [100, 743] width 14 height 14
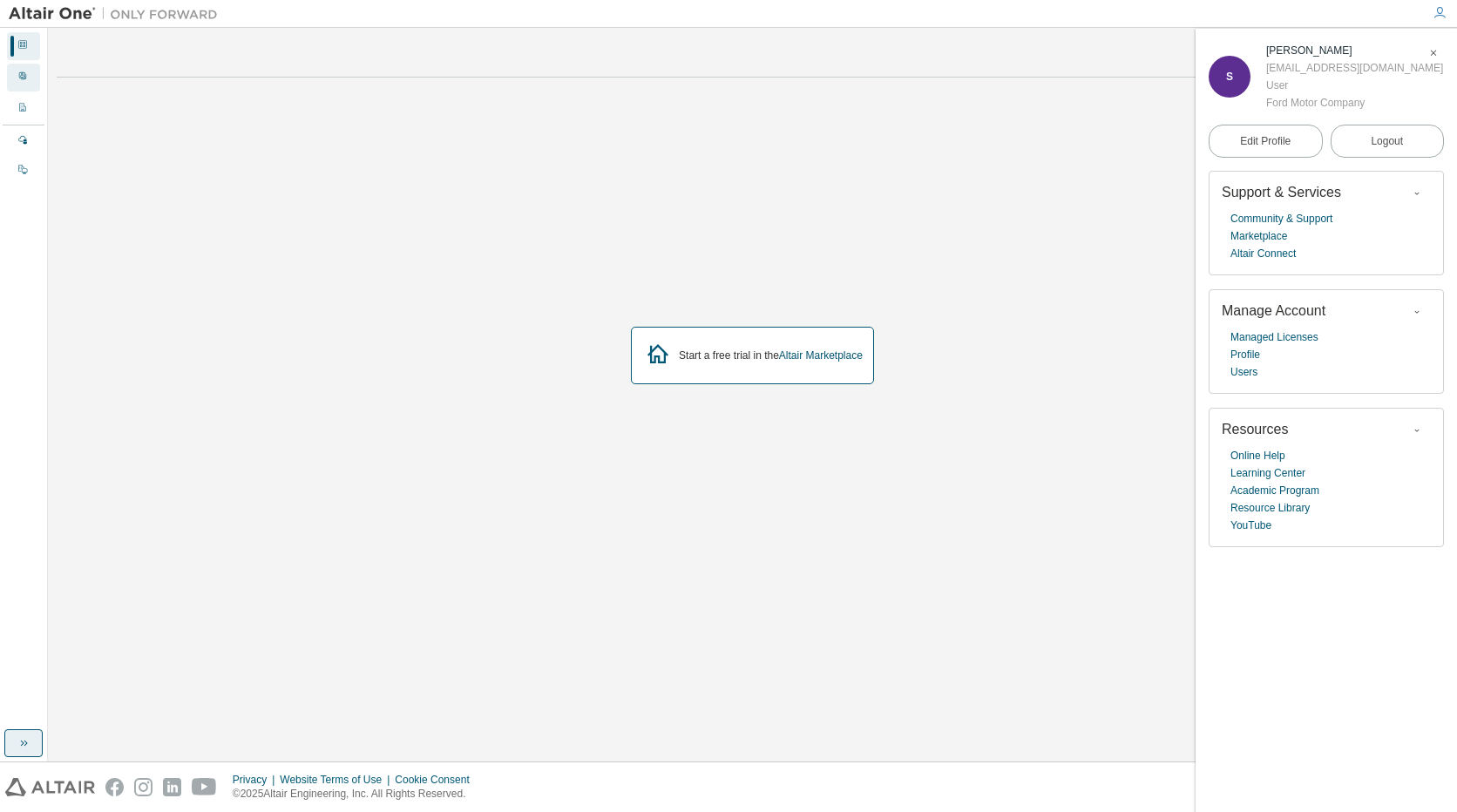
click at [21, 66] on div "User Profile" at bounding box center [23, 77] width 33 height 28
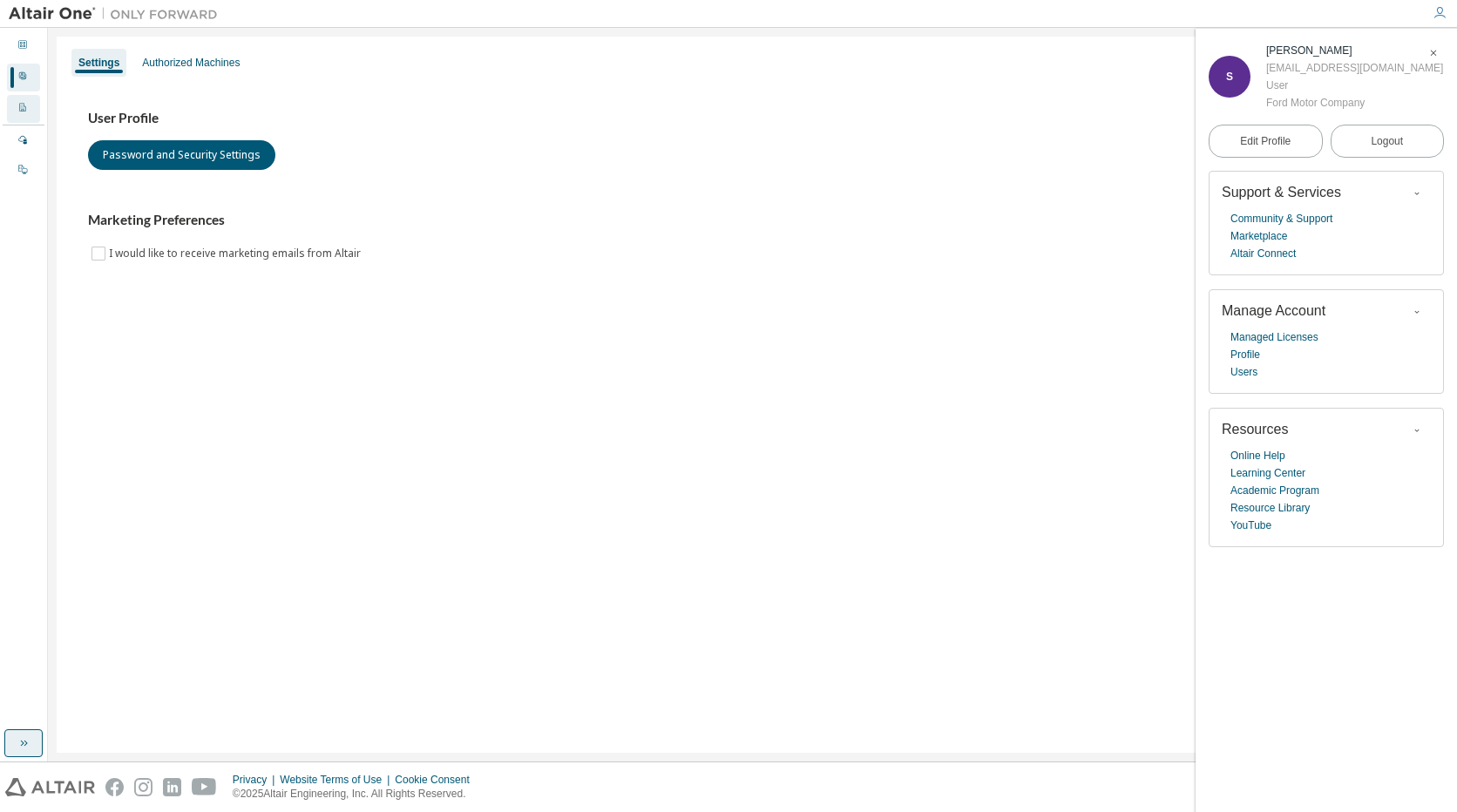
click at [29, 105] on div "Company Profile" at bounding box center [23, 109] width 33 height 28
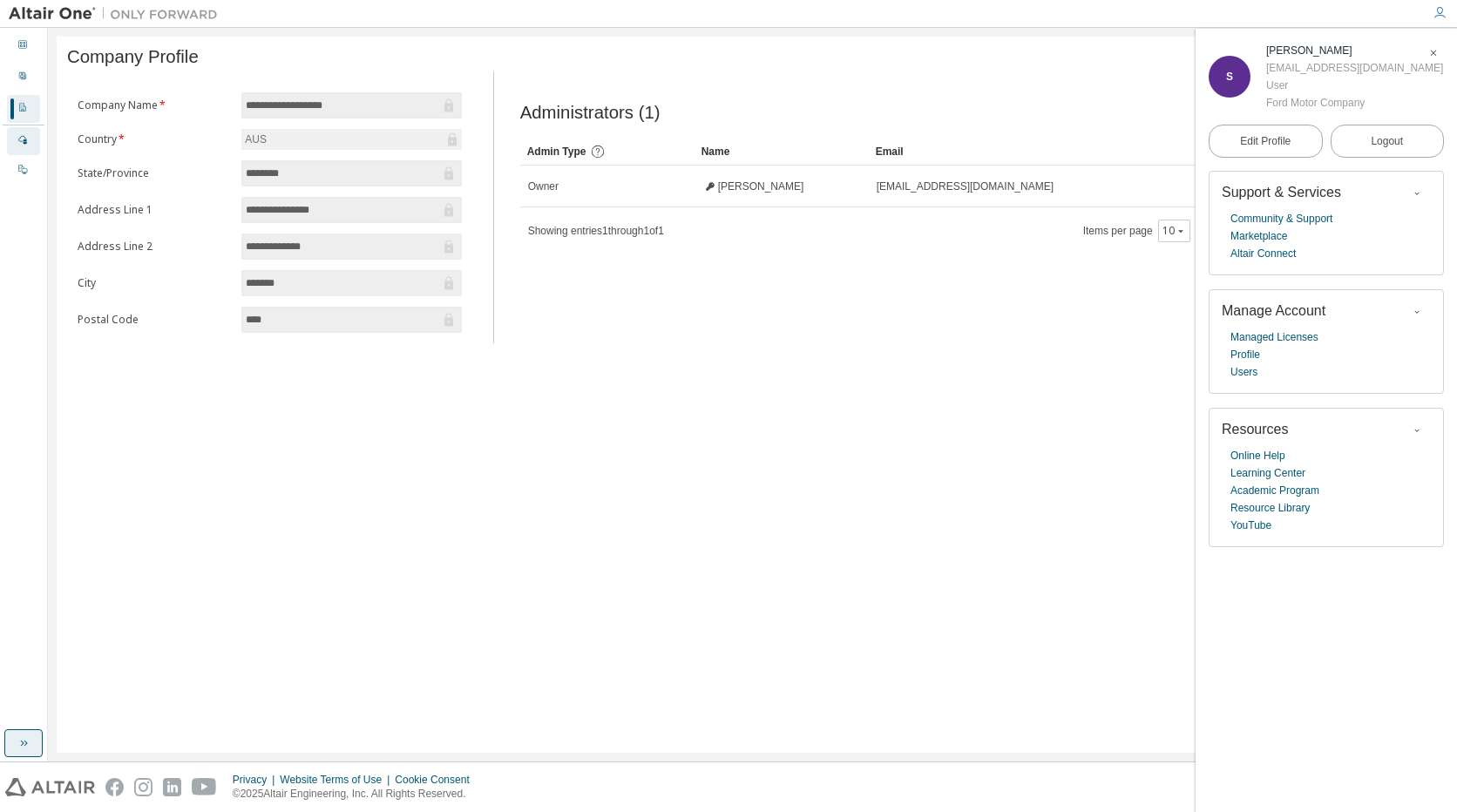
click at [30, 144] on div "Managed" at bounding box center [23, 141] width 33 height 28
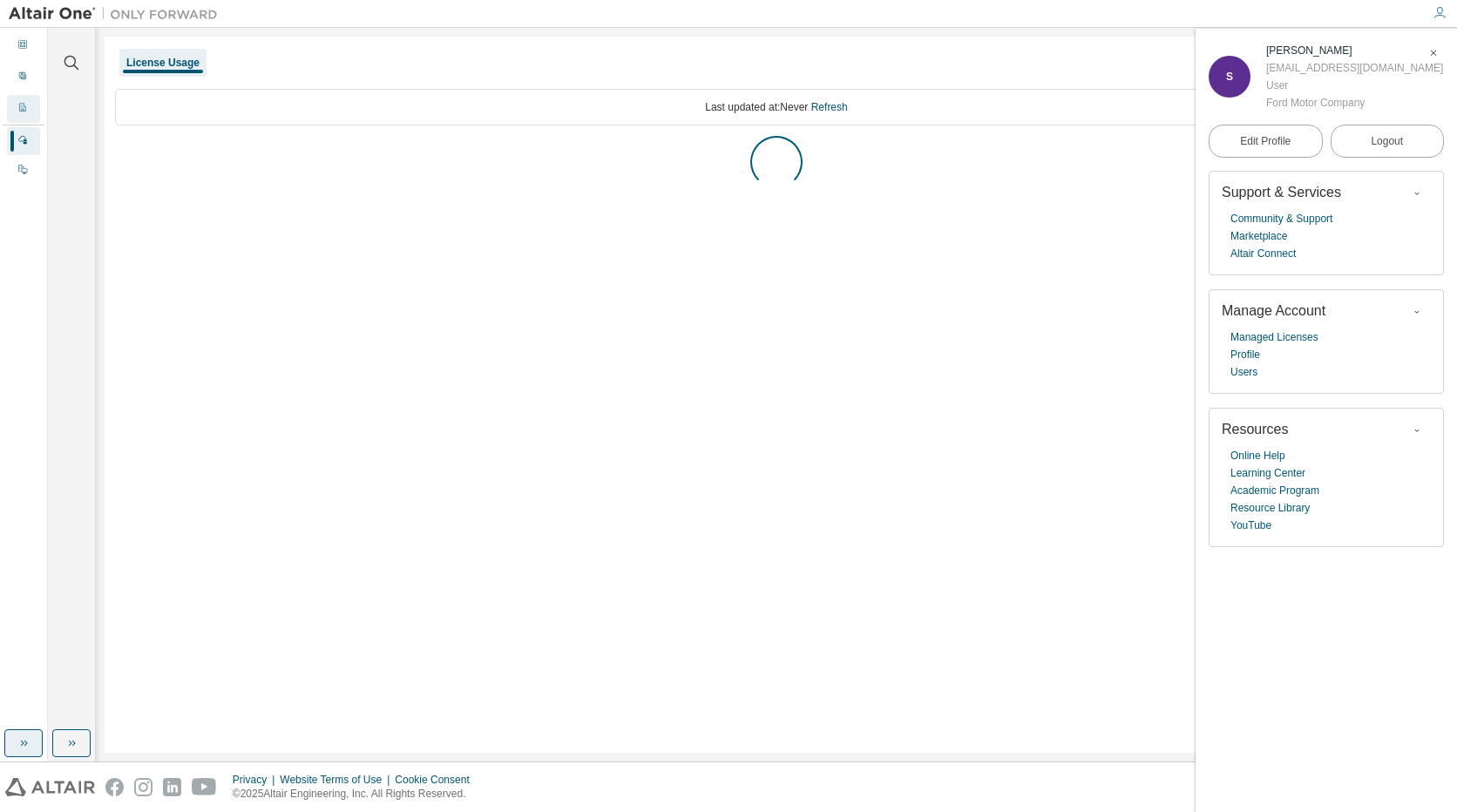
click at [35, 108] on div "Company Profile" at bounding box center [23, 109] width 33 height 28
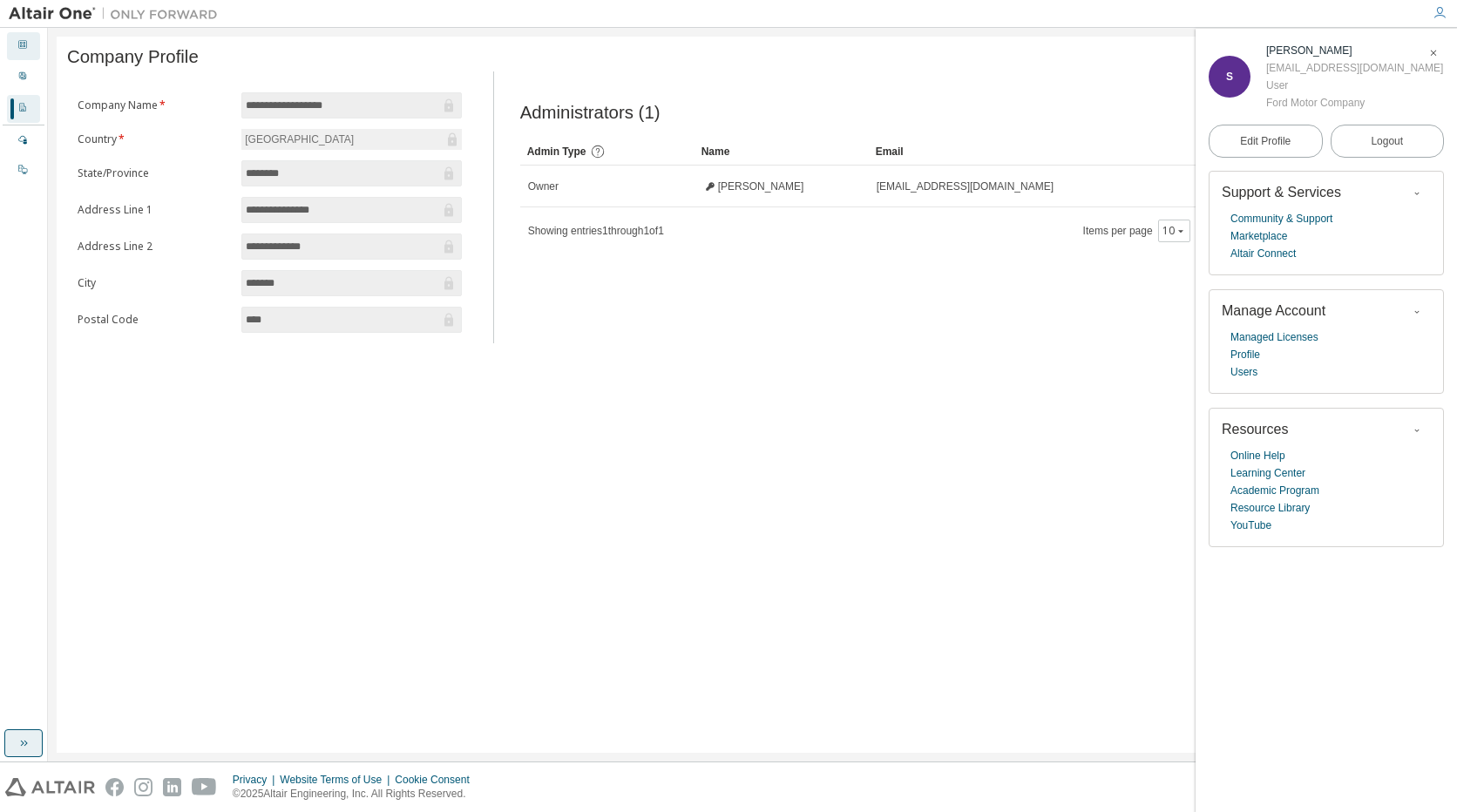
click at [35, 53] on div "Dashboard" at bounding box center [23, 46] width 33 height 28
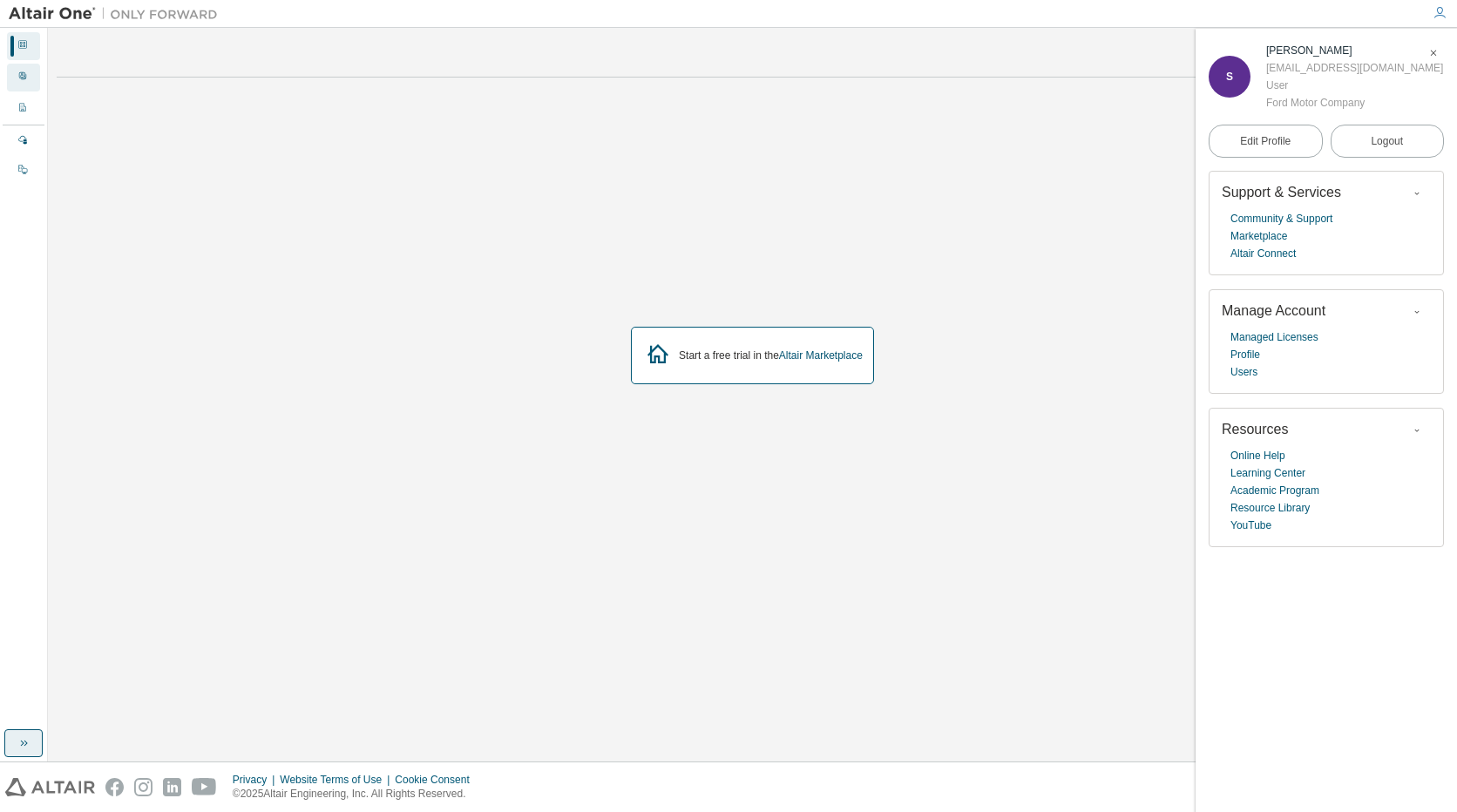
click at [31, 80] on div "User Profile" at bounding box center [23, 77] width 33 height 28
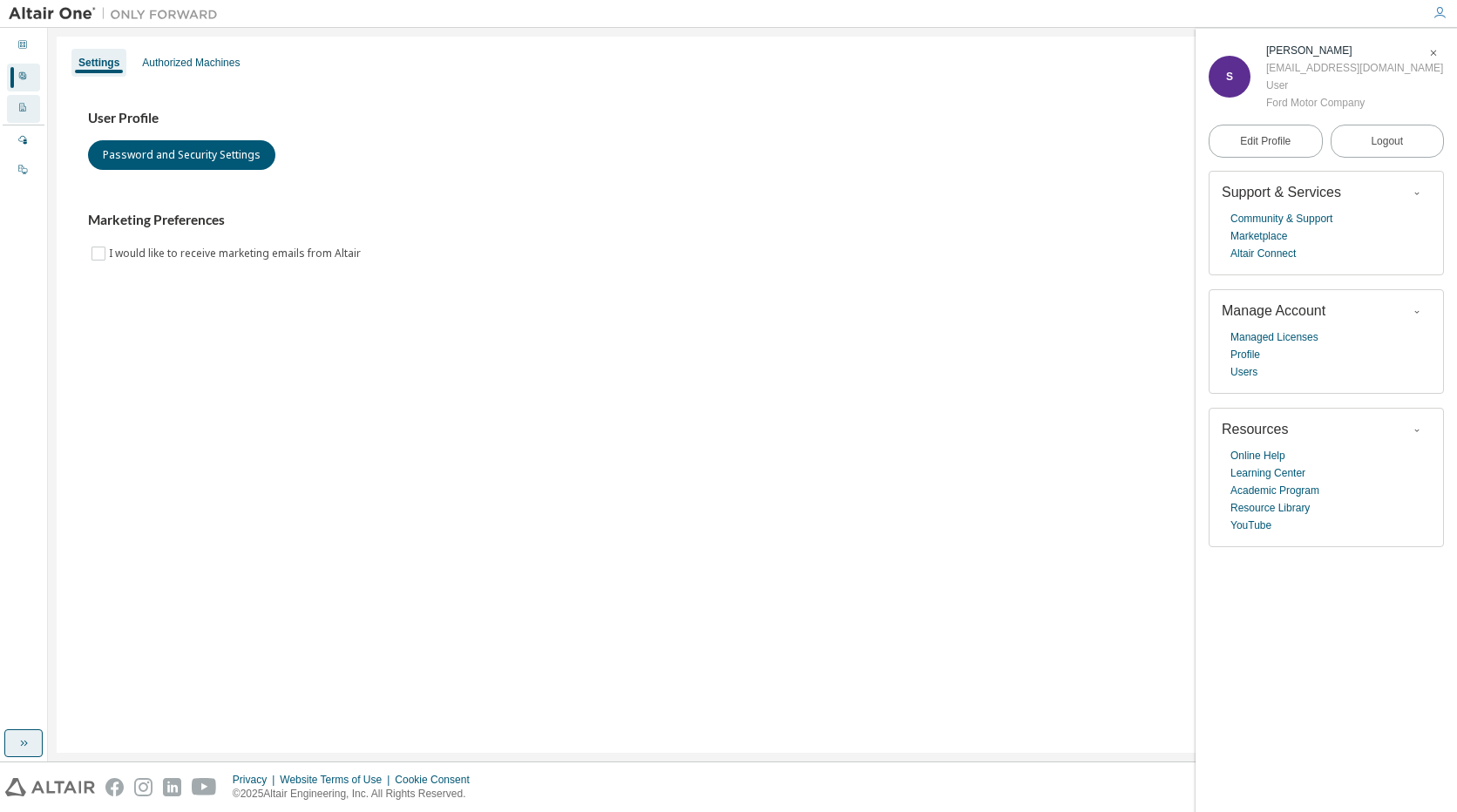
click at [29, 110] on div "Company Profile" at bounding box center [23, 109] width 33 height 28
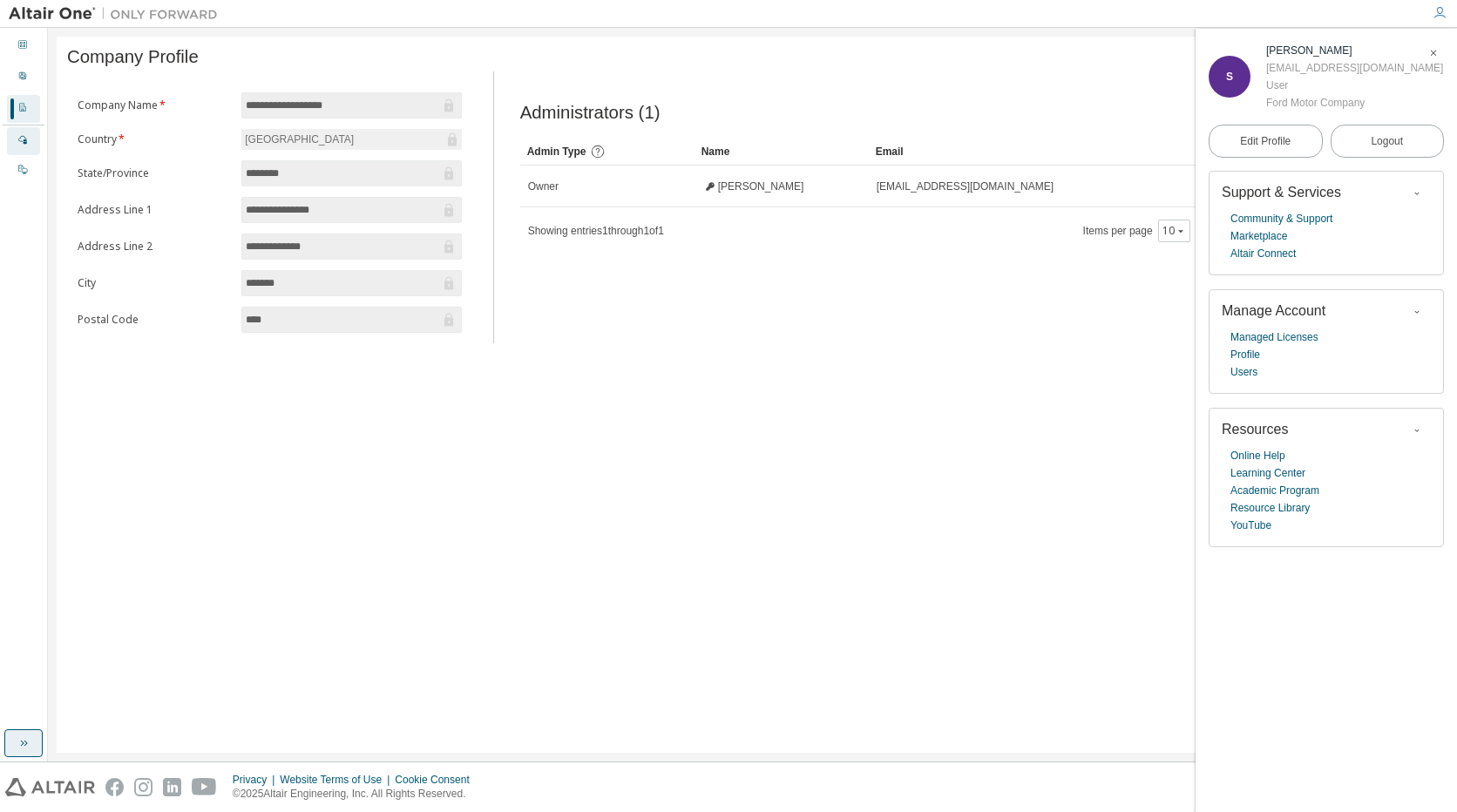
click at [29, 141] on div "Managed" at bounding box center [23, 141] width 33 height 28
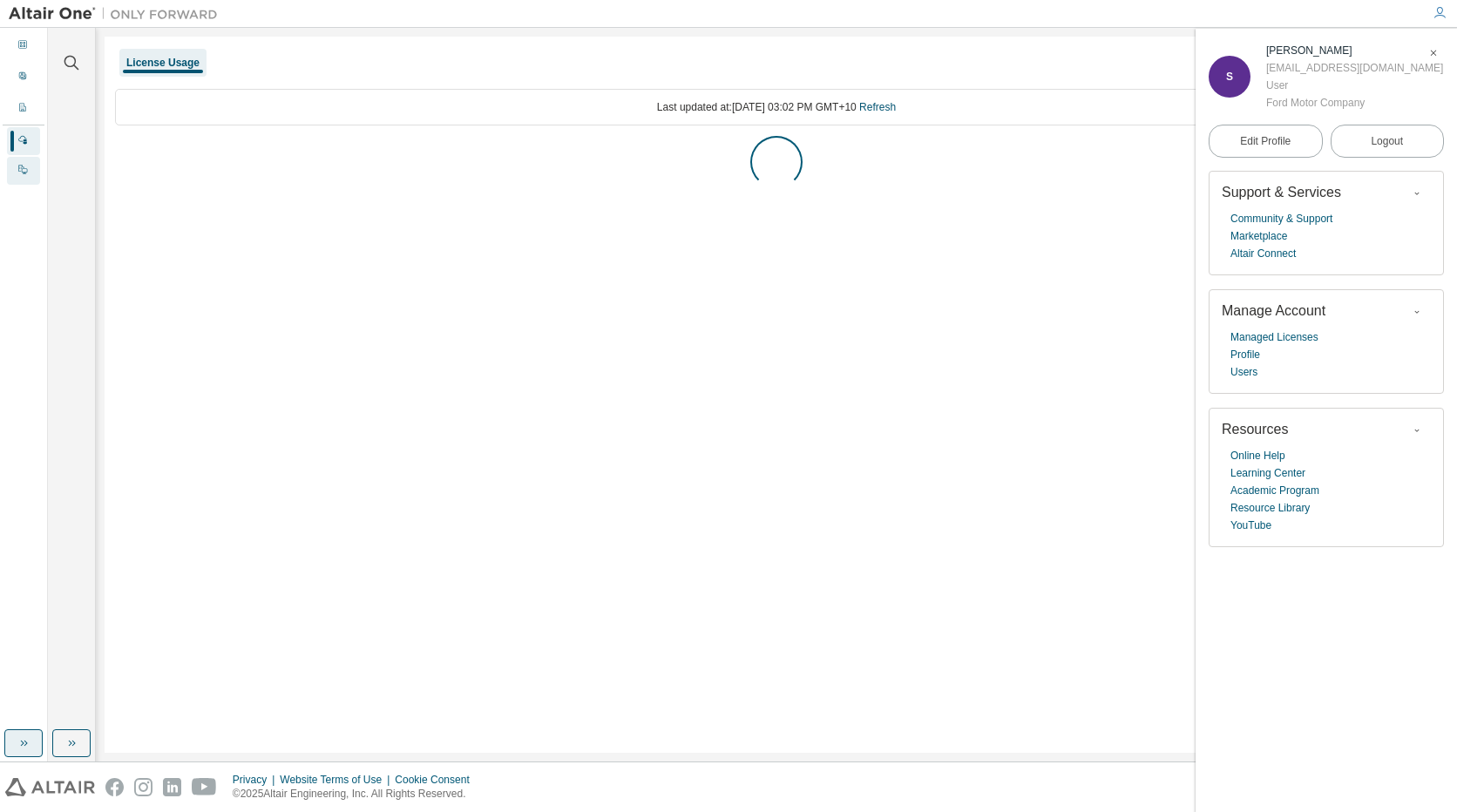
click at [26, 167] on icon at bounding box center [22, 169] width 11 height 11
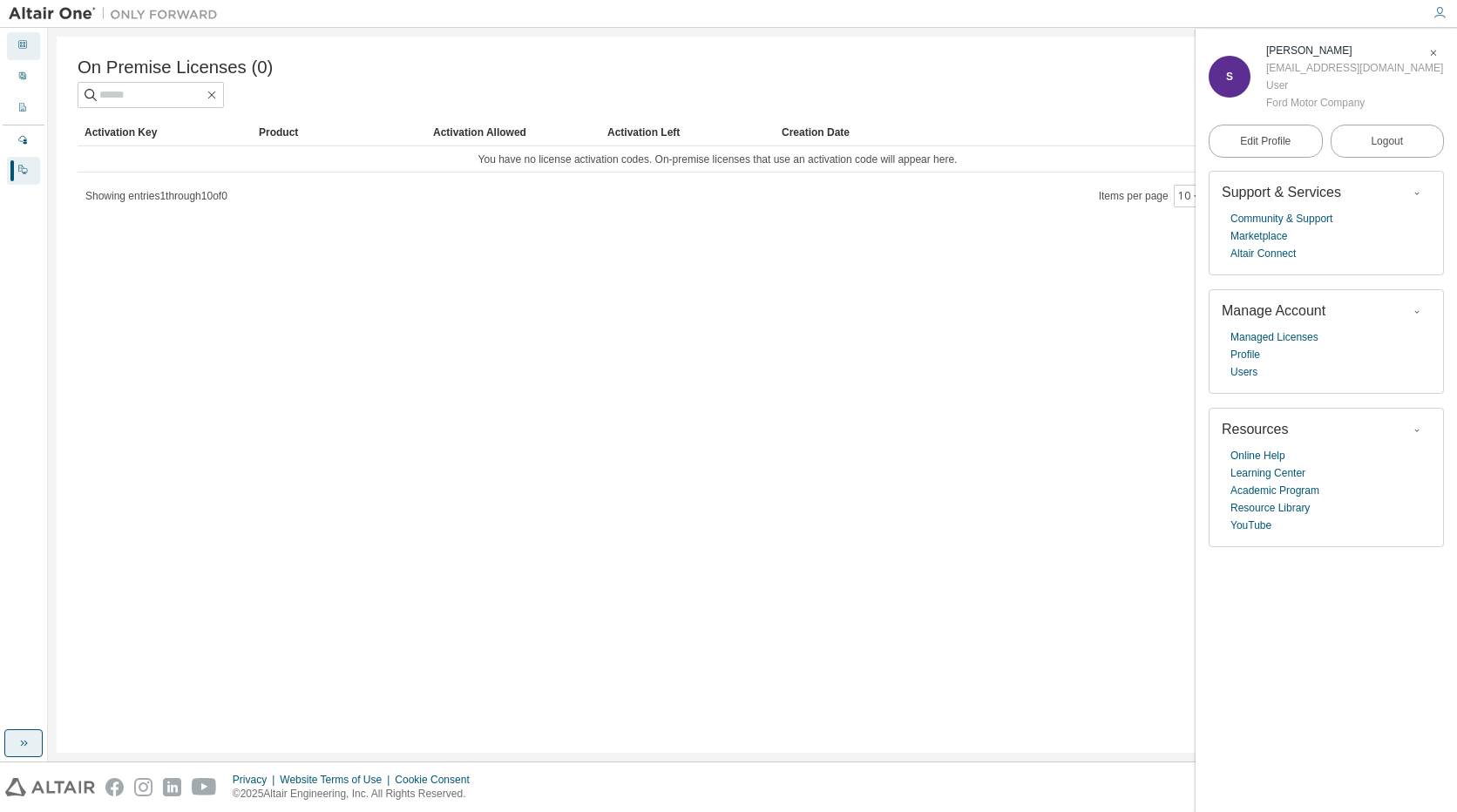
click at [11, 51] on div "Dashboard" at bounding box center [23, 46] width 33 height 28
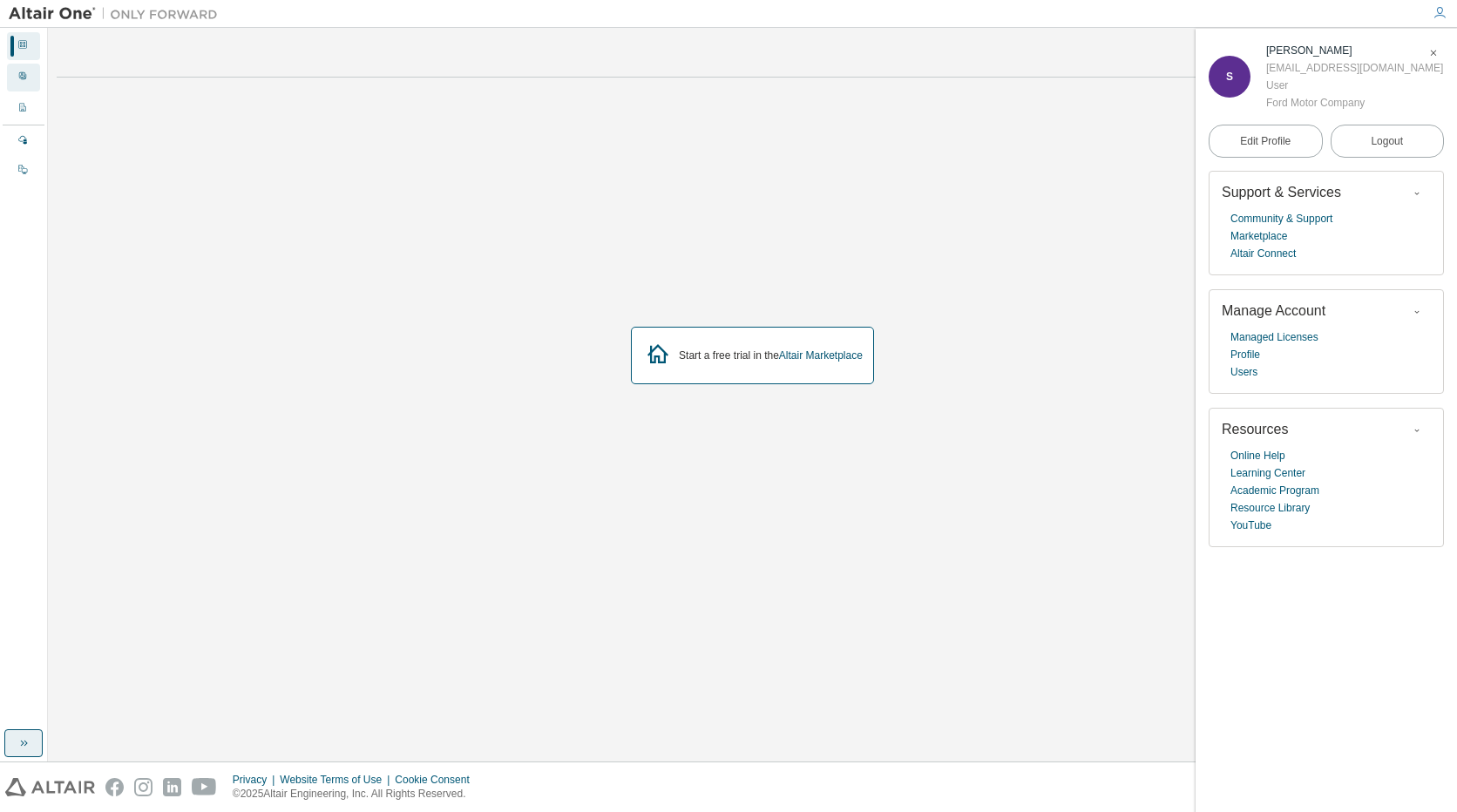
click at [39, 79] on div "User Profile" at bounding box center [23, 77] width 33 height 28
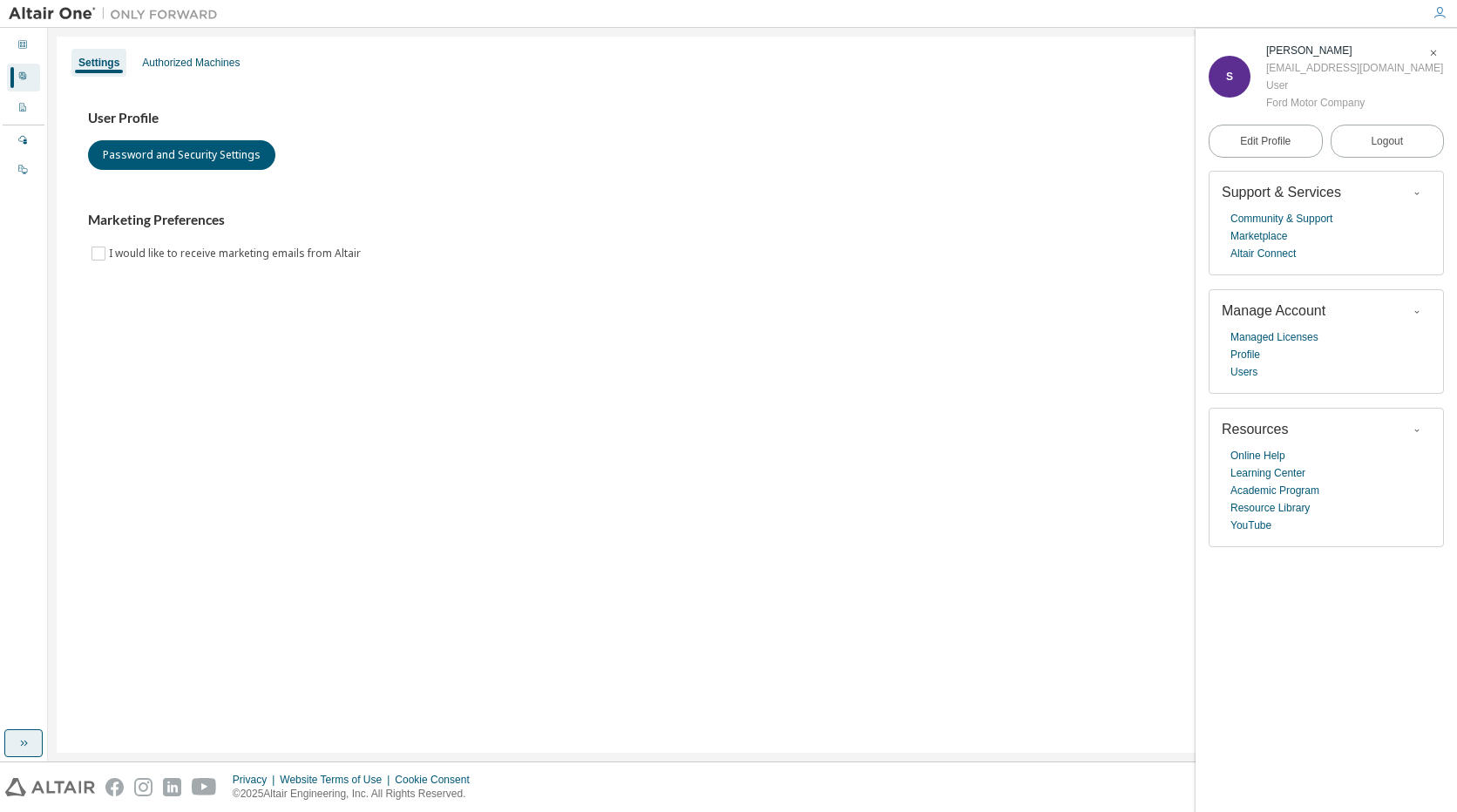
click at [40, 52] on div "Dashboard User Profile Company Profile License Settings Managed On Prem" at bounding box center [23, 108] width 42 height 156
click at [32, 47] on div "Dashboard" at bounding box center [23, 46] width 33 height 28
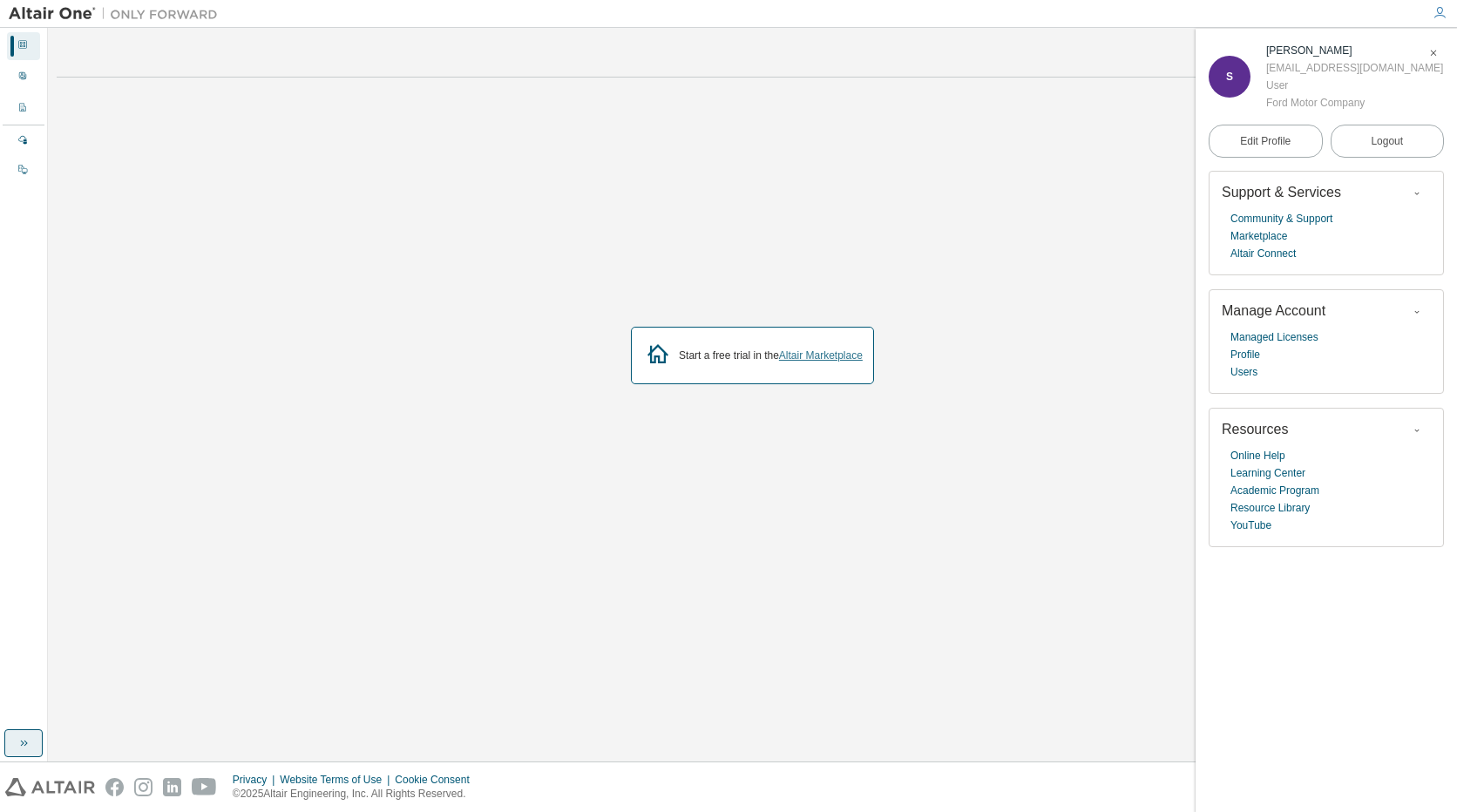
click at [799, 355] on link "Altair Marketplace" at bounding box center [821, 355] width 84 height 13
